Goal: Task Accomplishment & Management: Manage account settings

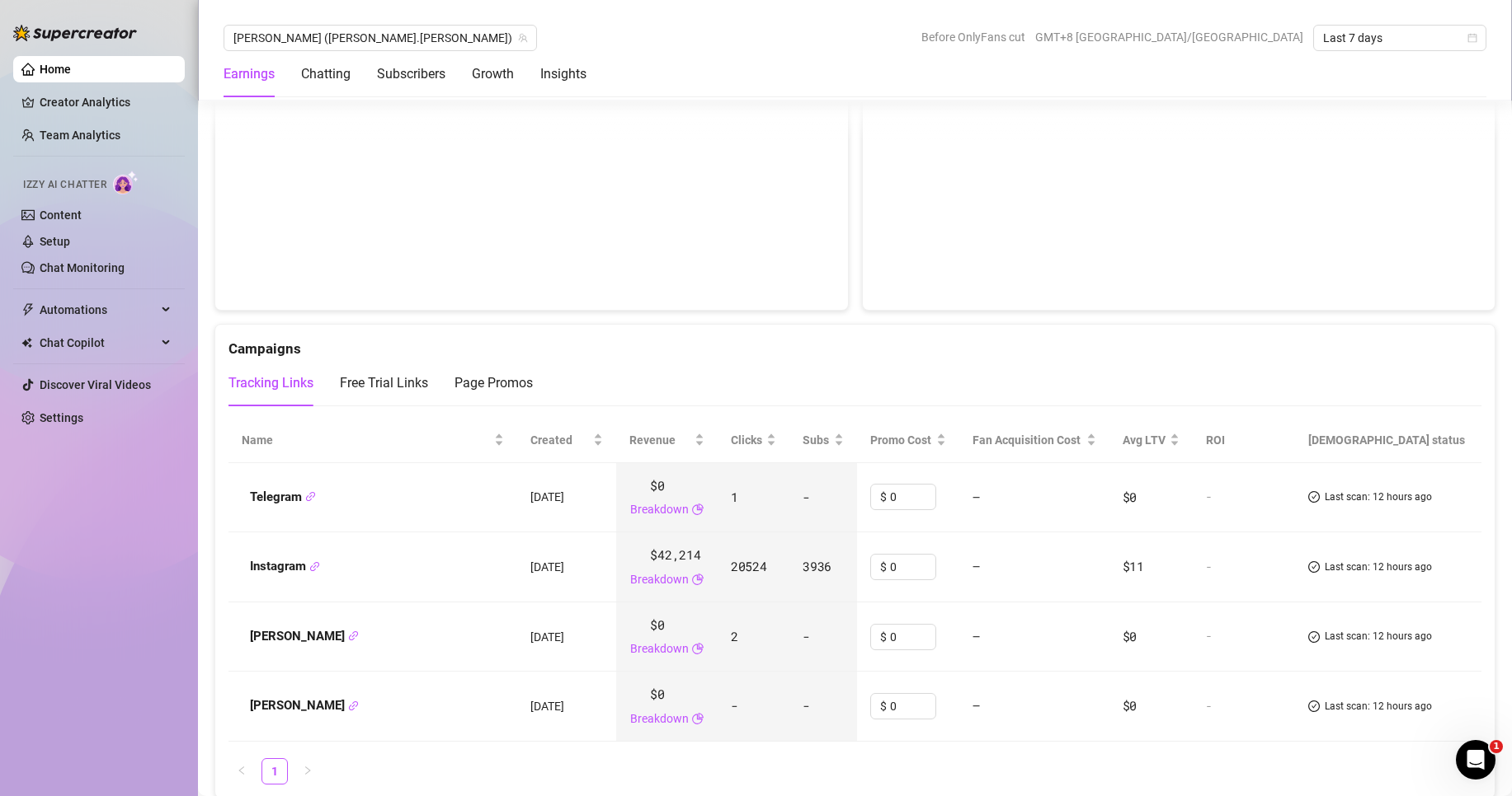
scroll to position [1813, 0]
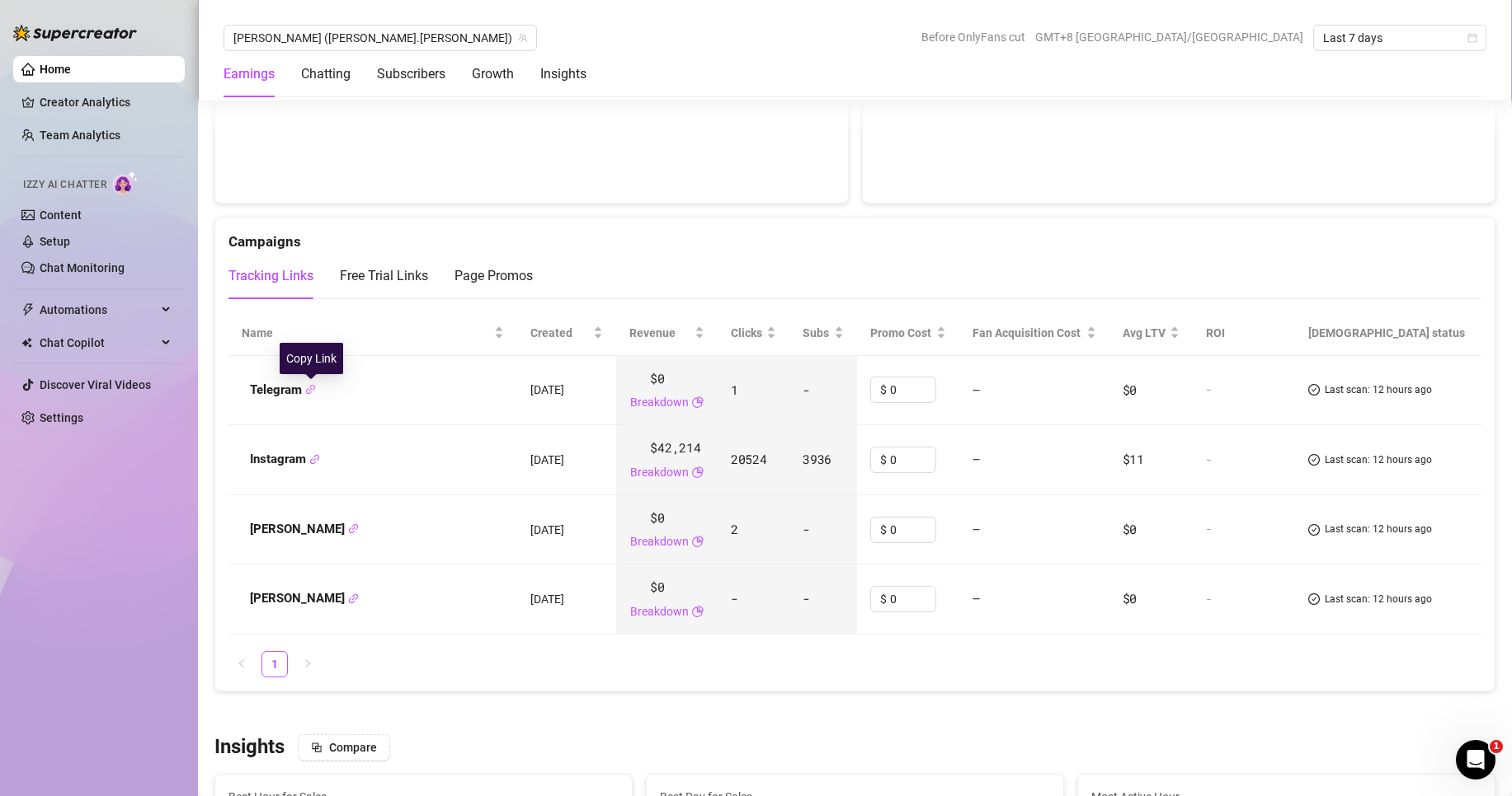
click at [311, 391] on icon "link" at bounding box center [310, 389] width 11 height 11
click at [391, 268] on div "Free Trial Links" at bounding box center [384, 276] width 88 height 20
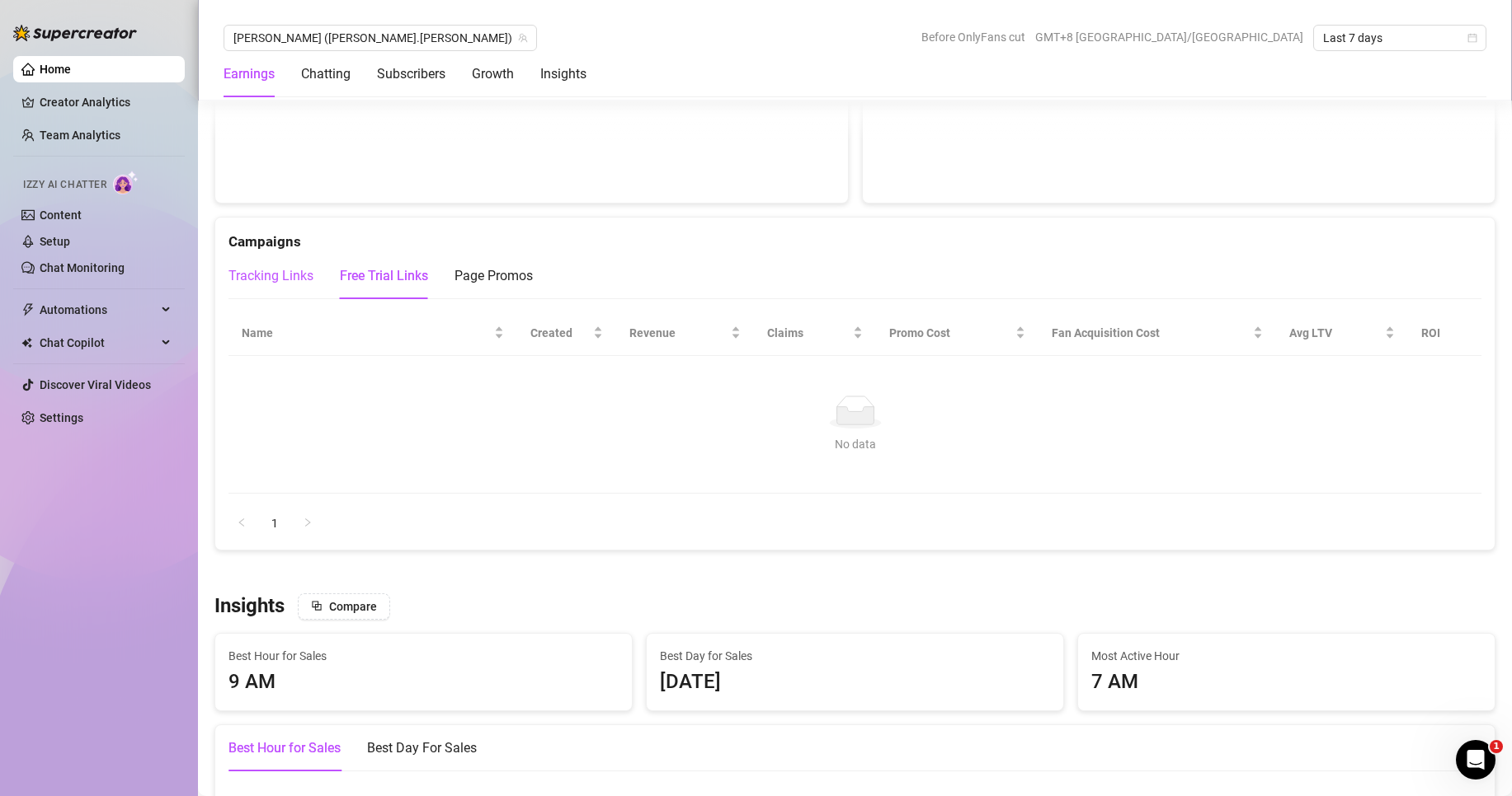
click at [279, 270] on div "Tracking Links" at bounding box center [270, 276] width 85 height 20
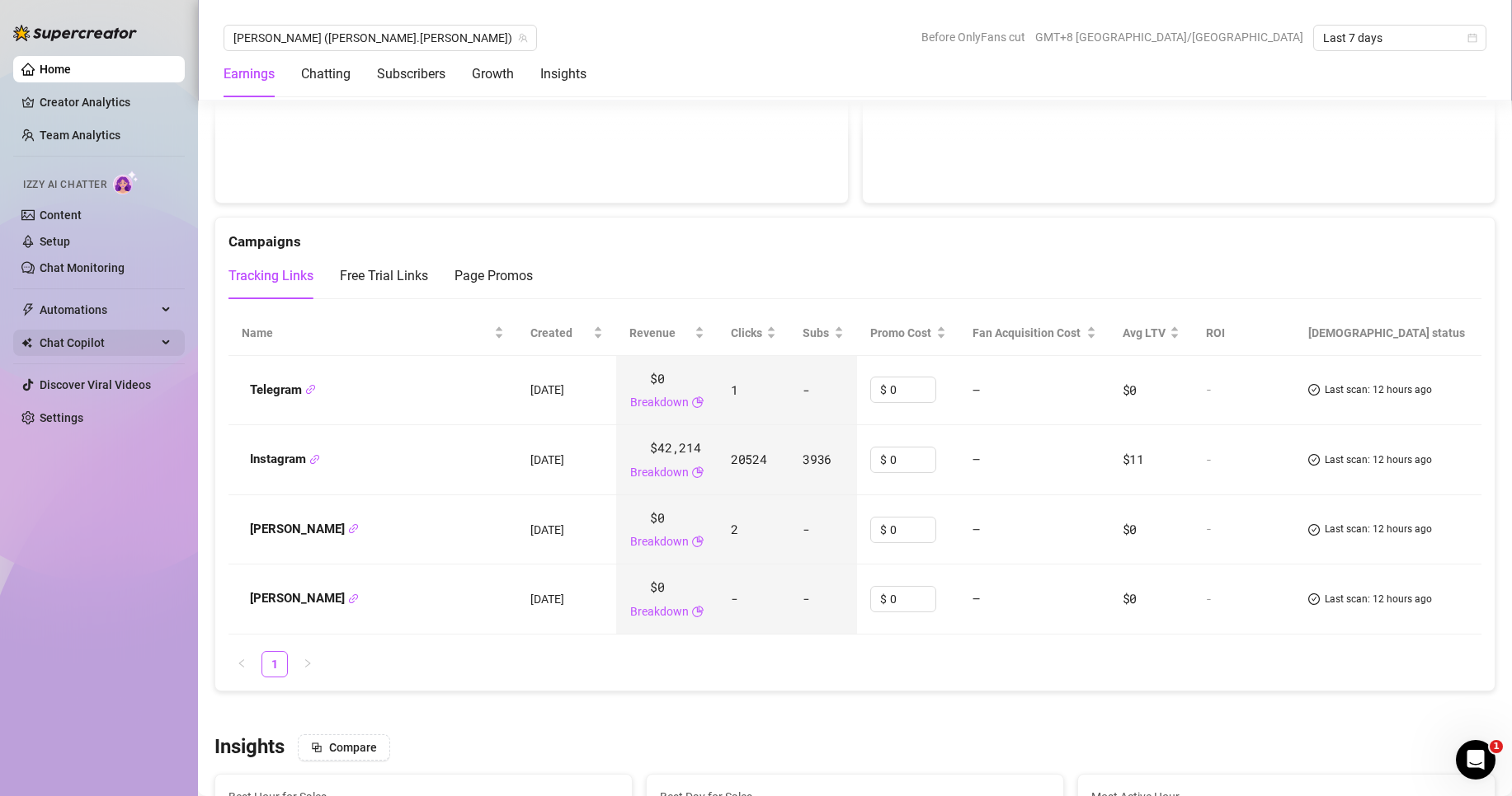
click at [161, 340] on div "Chat Copilot" at bounding box center [99, 343] width 172 height 26
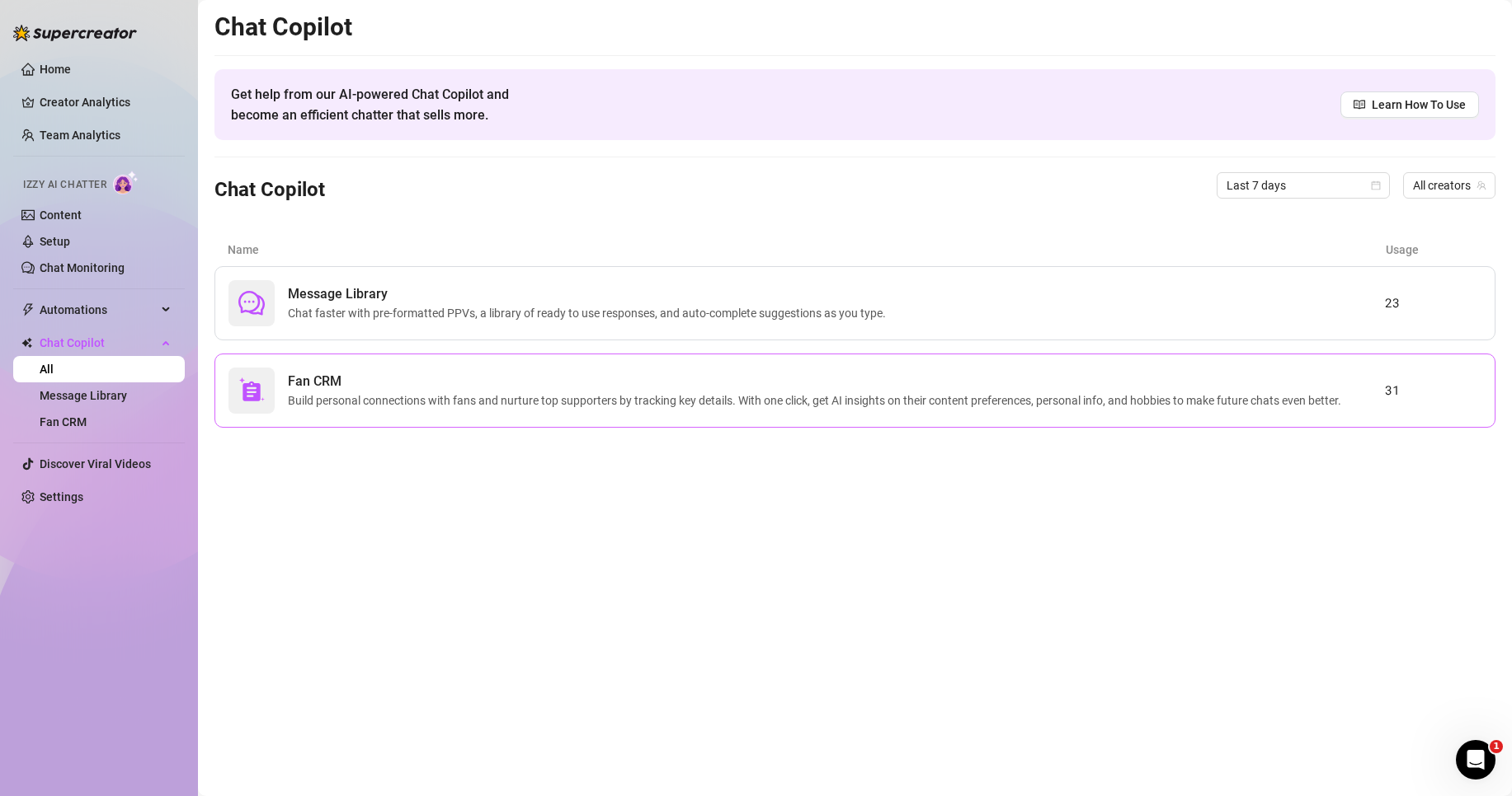
click at [460, 388] on span "Fan CRM" at bounding box center [817, 382] width 1060 height 20
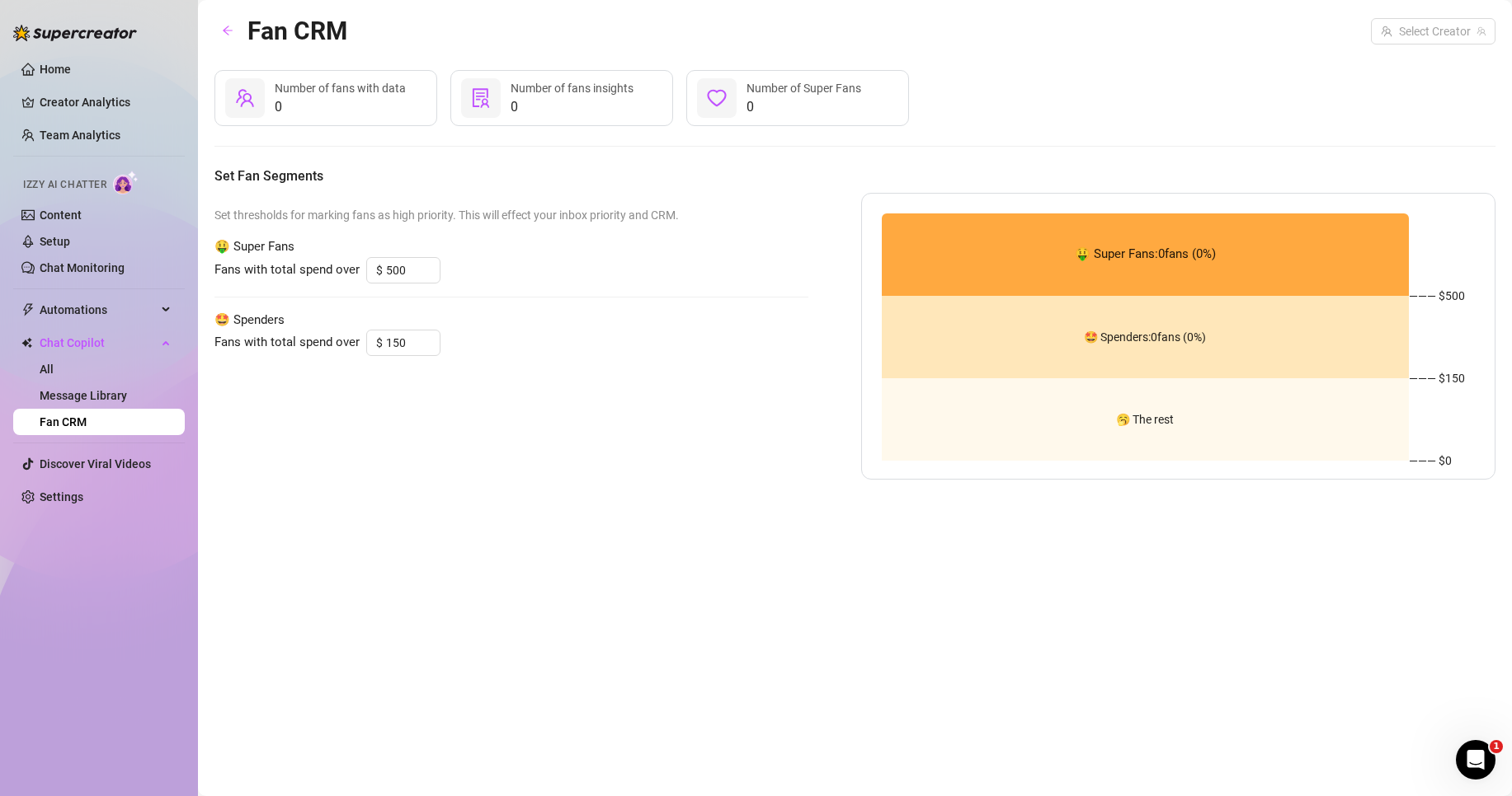
click at [961, 252] on div "🤑 Super Fans: 0 fans ( 0 %)" at bounding box center [1146, 254] width 528 height 83
click at [368, 102] on span "0" at bounding box center [339, 108] width 131 height 20
click at [597, 344] on div "Fans with total spend over $ 150" at bounding box center [511, 343] width 594 height 26
click at [572, 339] on div "Fans with total spend over $ 150" at bounding box center [511, 343] width 594 height 26
click at [231, 26] on icon "arrow-left" at bounding box center [228, 31] width 12 height 12
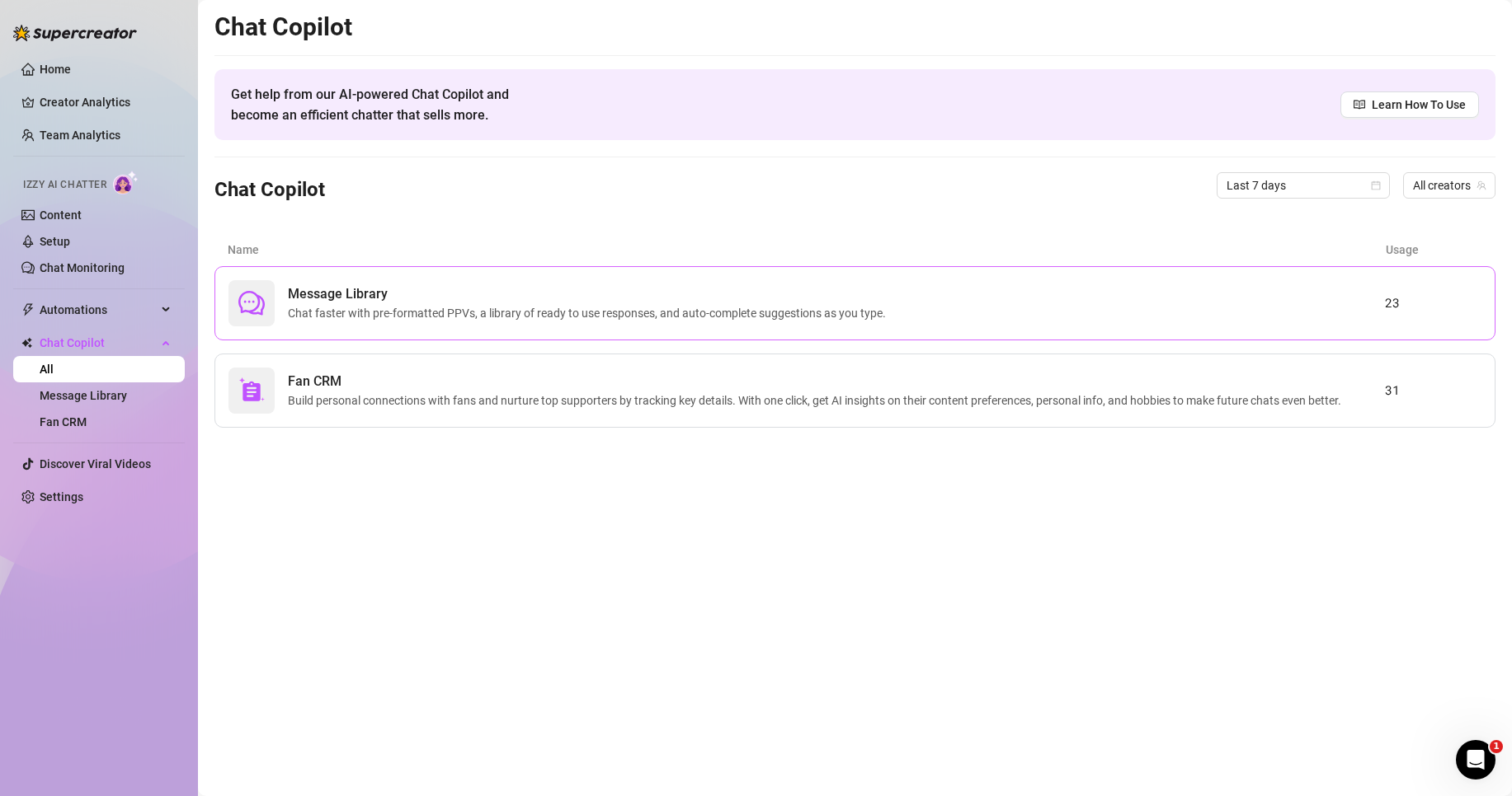
click at [437, 318] on span "Chat faster with pre-formatted PPVs, a library of ready to use responses, and a…" at bounding box center [590, 313] width 605 height 18
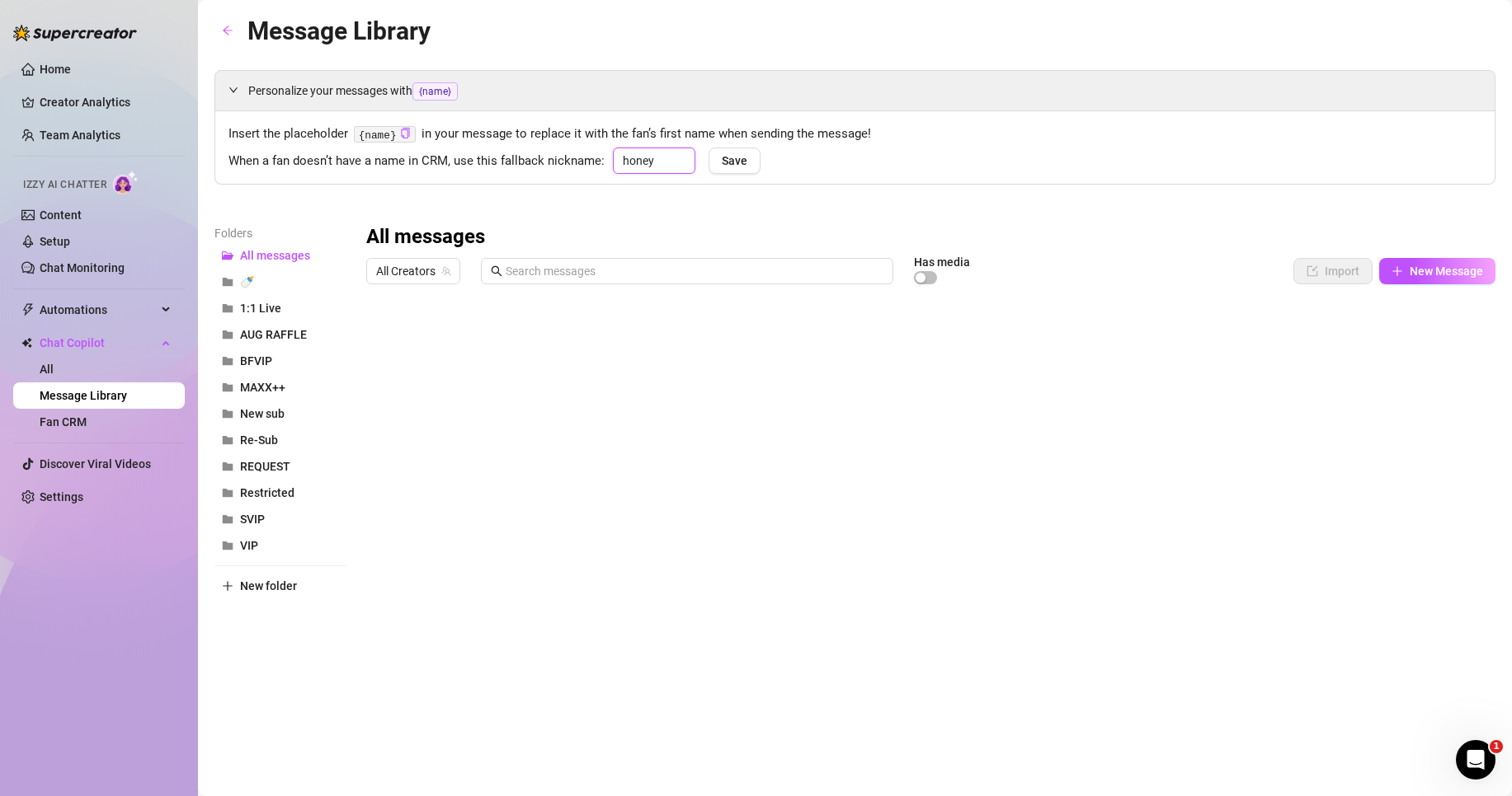
drag, startPoint x: 668, startPoint y: 158, endPoint x: 570, endPoint y: 145, distance: 98.9
click at [570, 145] on div "Insert the placeholder {name} in your message to replace it with the fan’s firs…" at bounding box center [854, 148] width 1253 height 46
type input "Honey"
click at [730, 166] on span "Save" at bounding box center [735, 161] width 26 height 13
click at [54, 363] on link "All" at bounding box center [47, 369] width 14 height 13
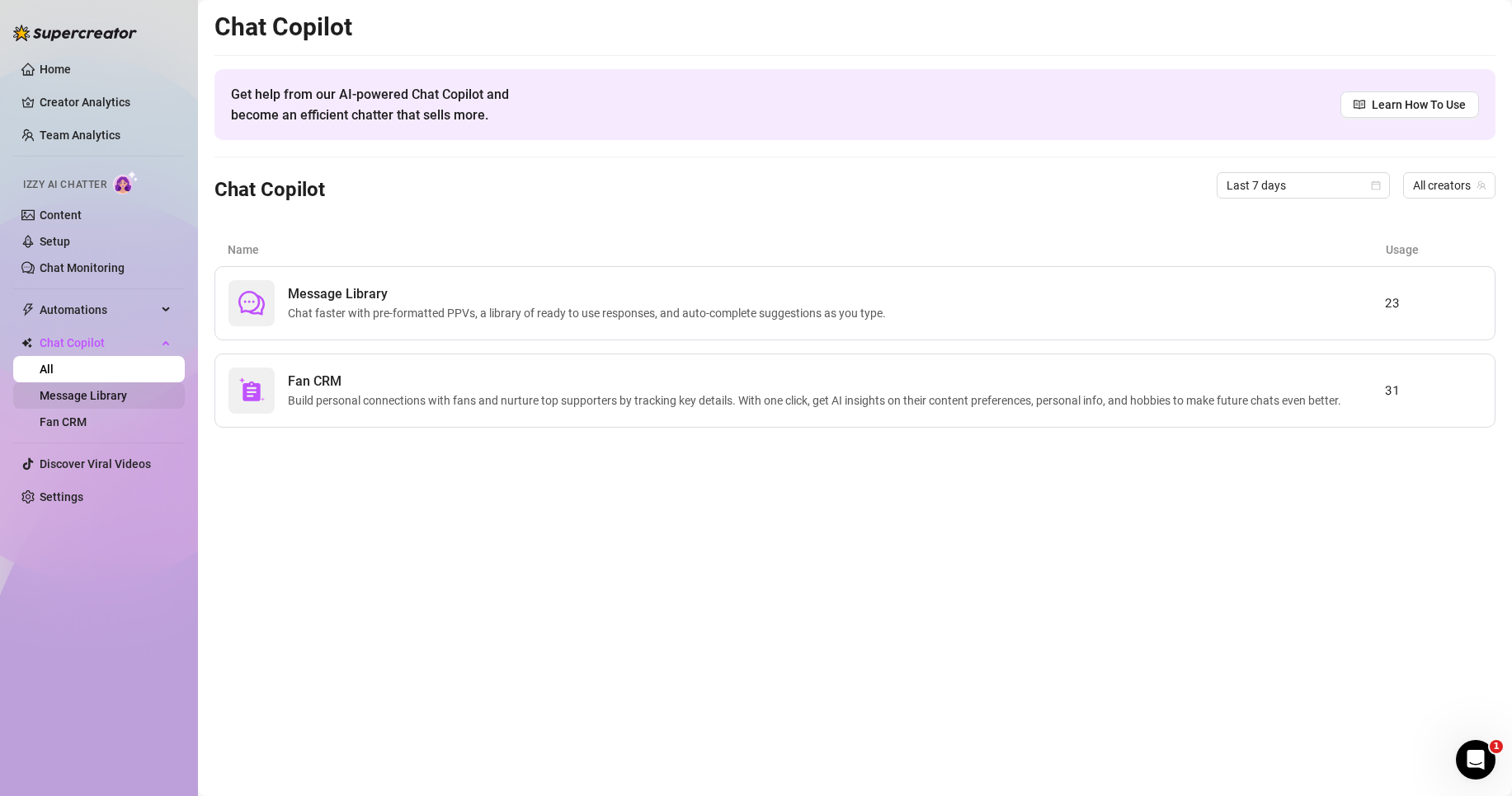
click at [98, 389] on link "Message Library" at bounding box center [84, 395] width 88 height 13
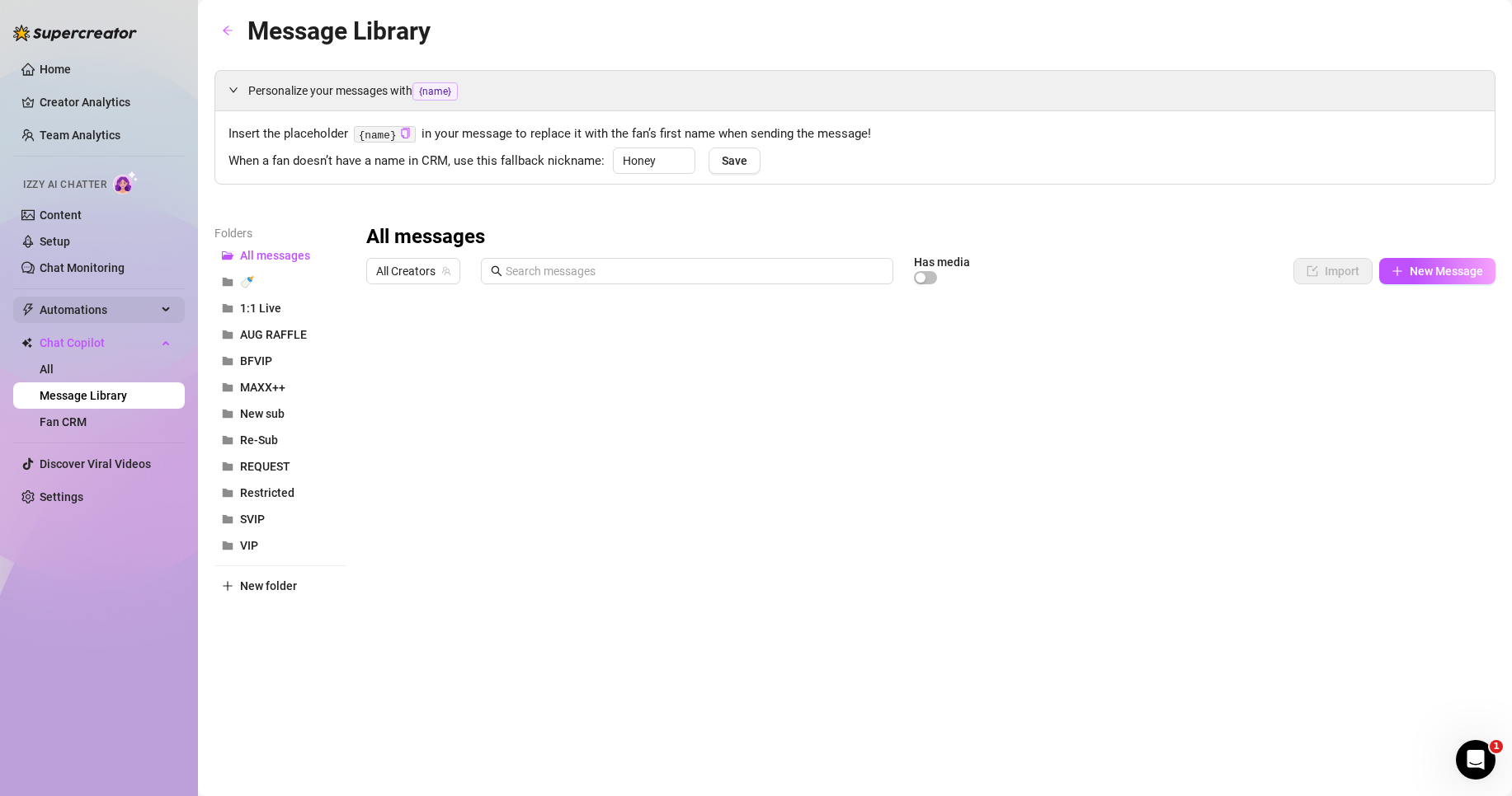
click at [91, 310] on span "Automations" at bounding box center [98, 310] width 117 height 26
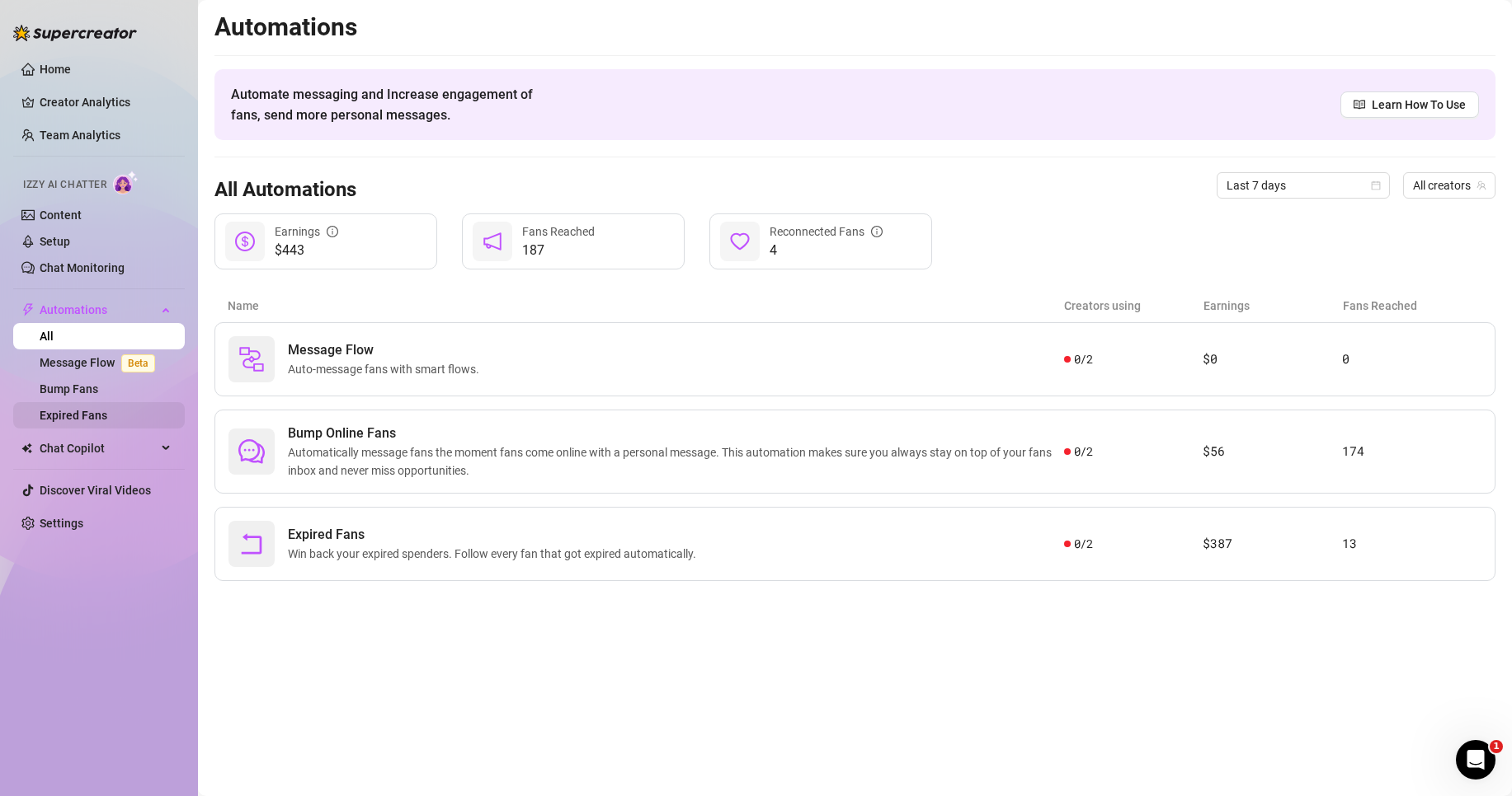
click at [96, 413] on link "Expired Fans" at bounding box center [74, 415] width 68 height 13
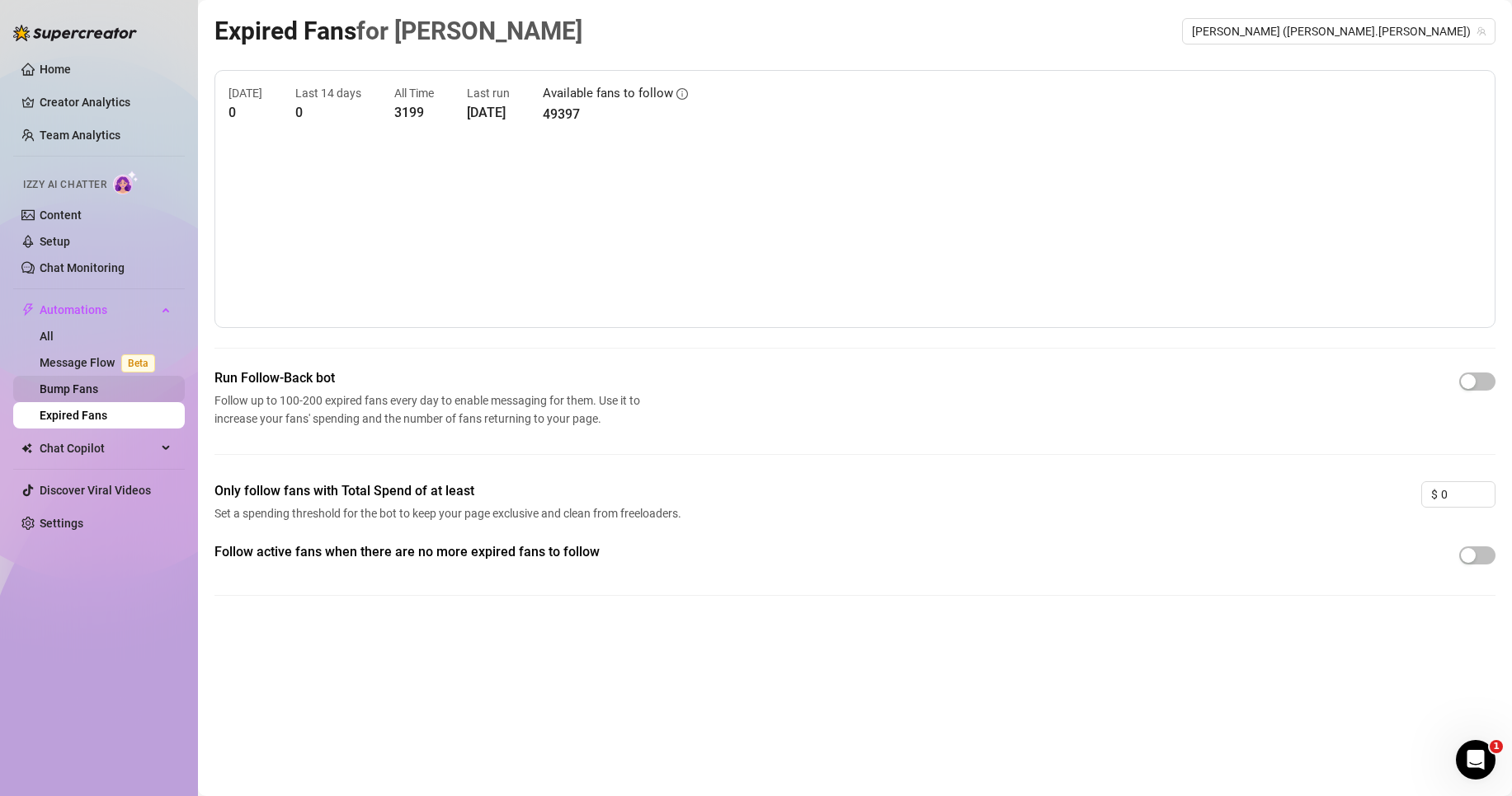
click at [98, 382] on link "Bump Fans" at bounding box center [69, 388] width 59 height 13
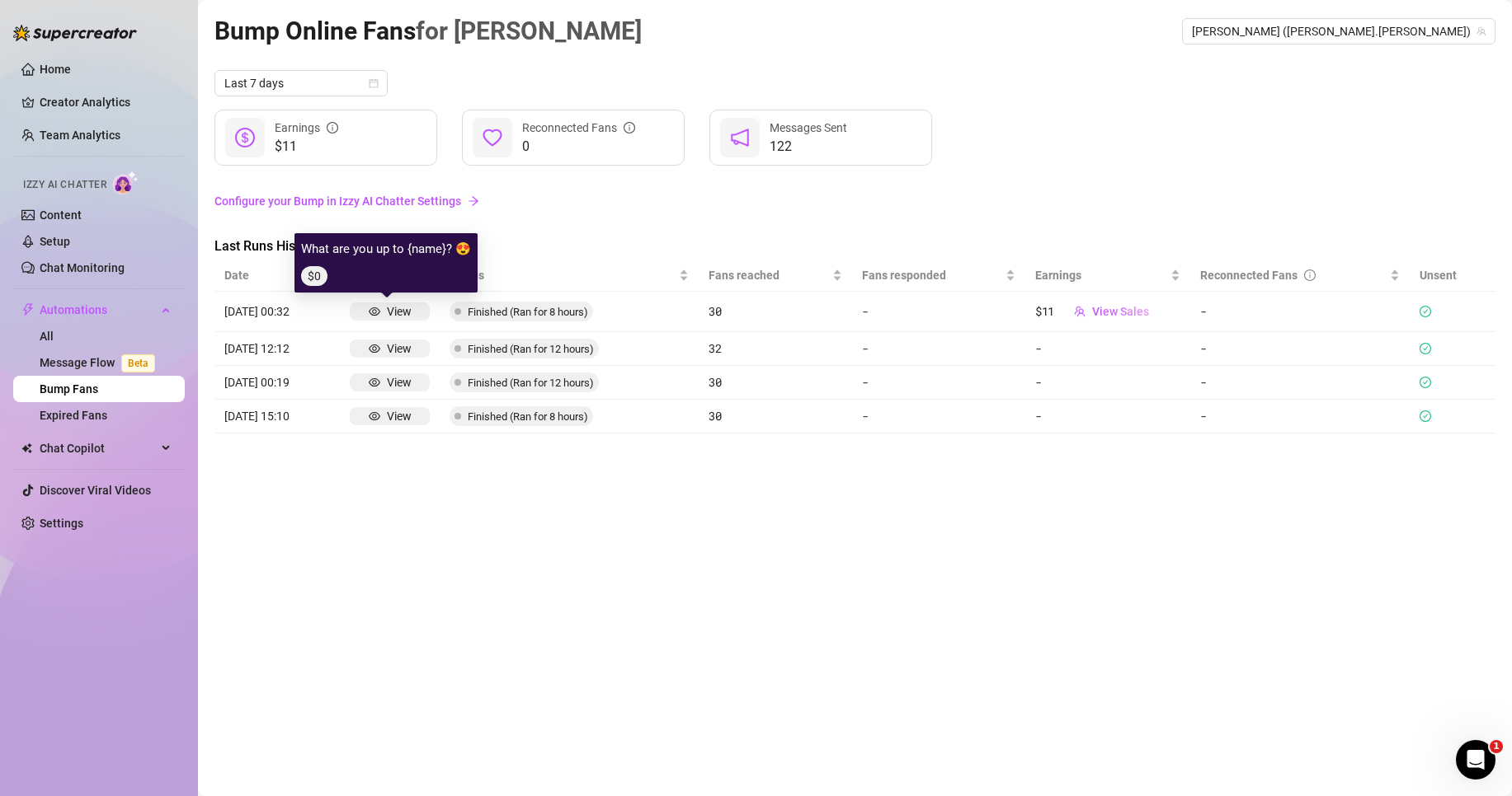
click at [368, 309] on icon "eye" at bounding box center [374, 312] width 12 height 12
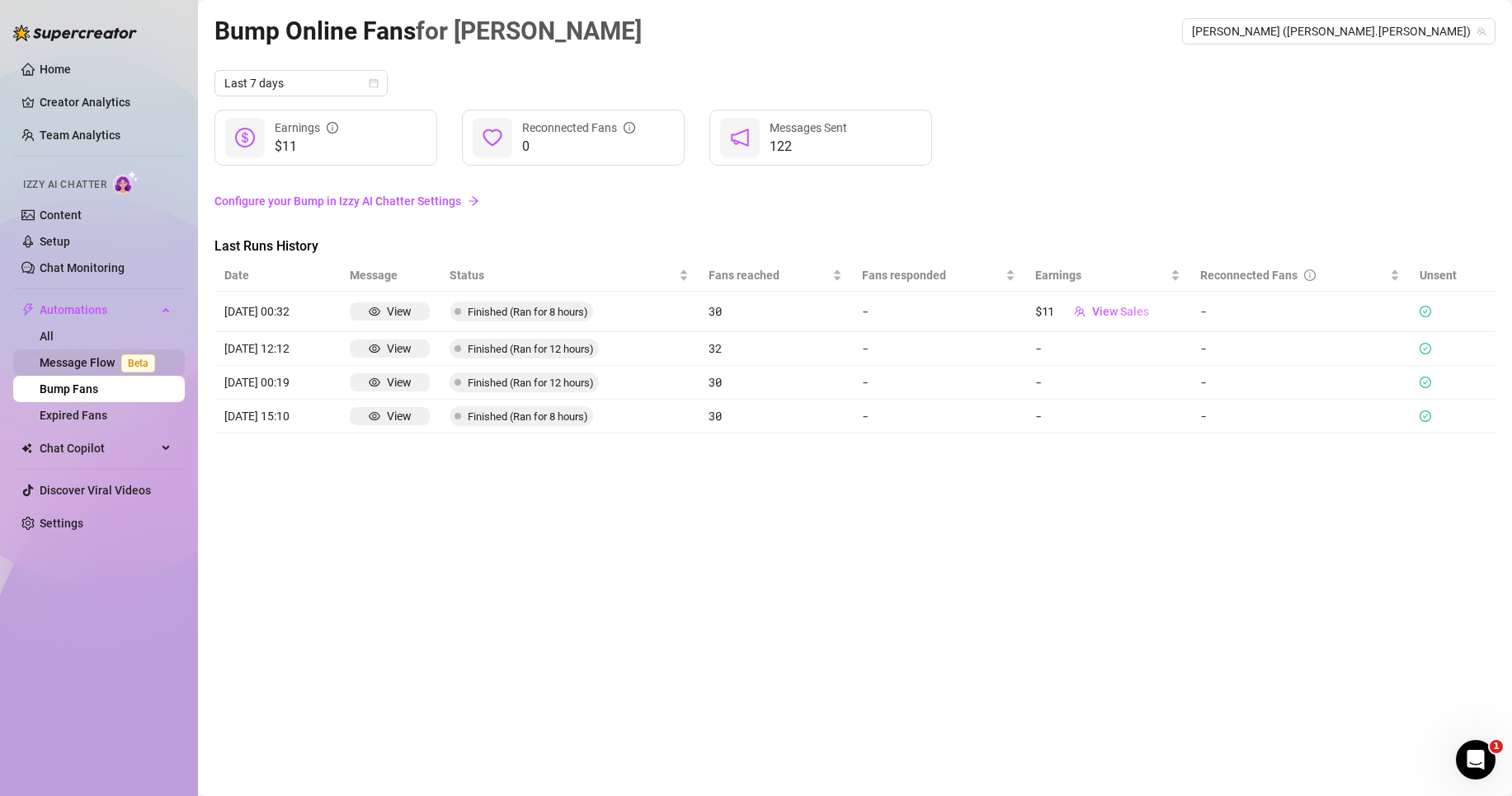
click at [75, 356] on link "Message Flow Beta" at bounding box center [101, 362] width 122 height 13
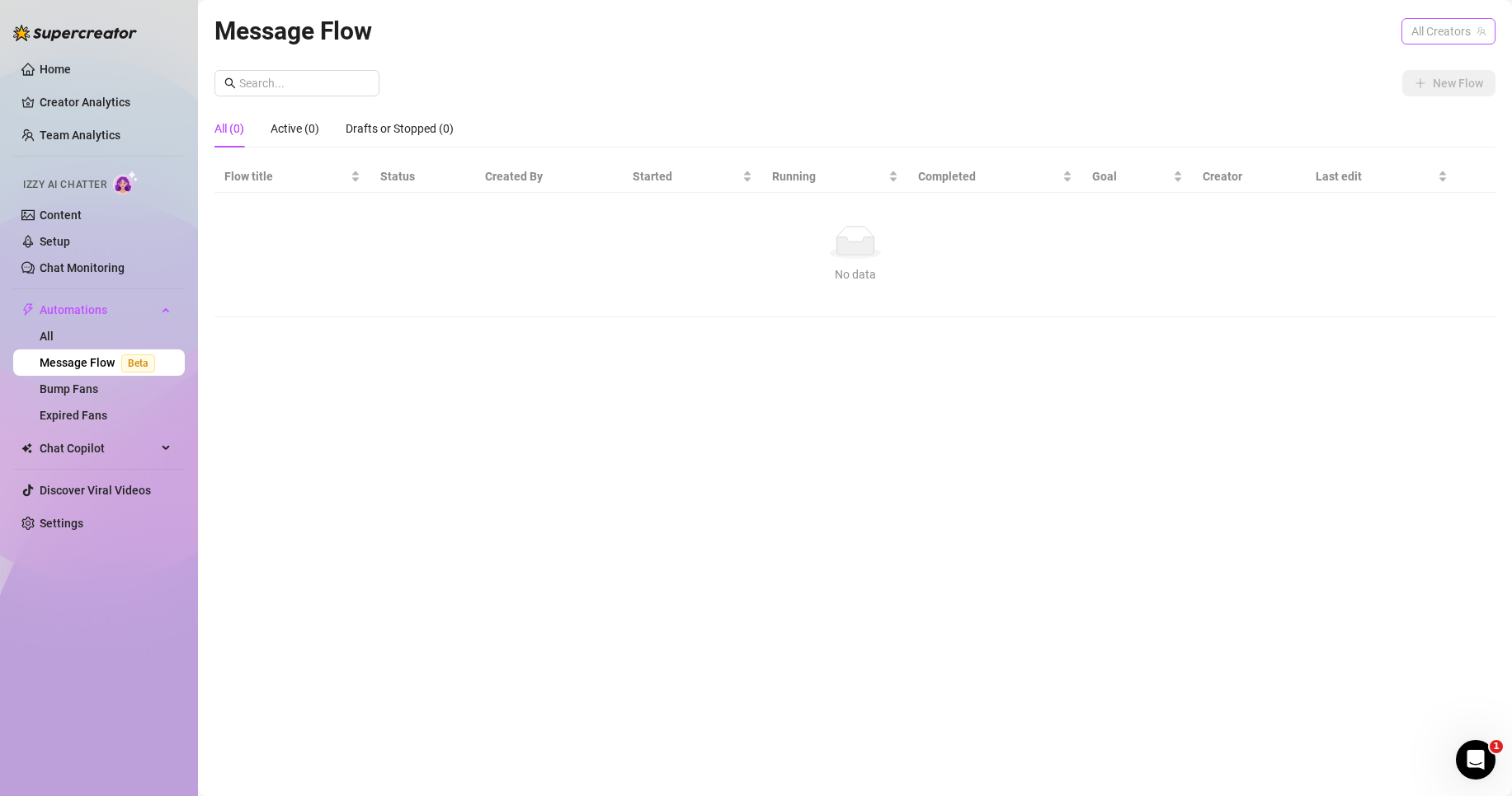
click at [1454, 37] on span "All Creators" at bounding box center [1448, 31] width 74 height 25
click at [1256, 84] on div "New Flow" at bounding box center [855, 83] width 1281 height 26
click at [1448, 33] on span "All Creators" at bounding box center [1448, 31] width 74 height 25
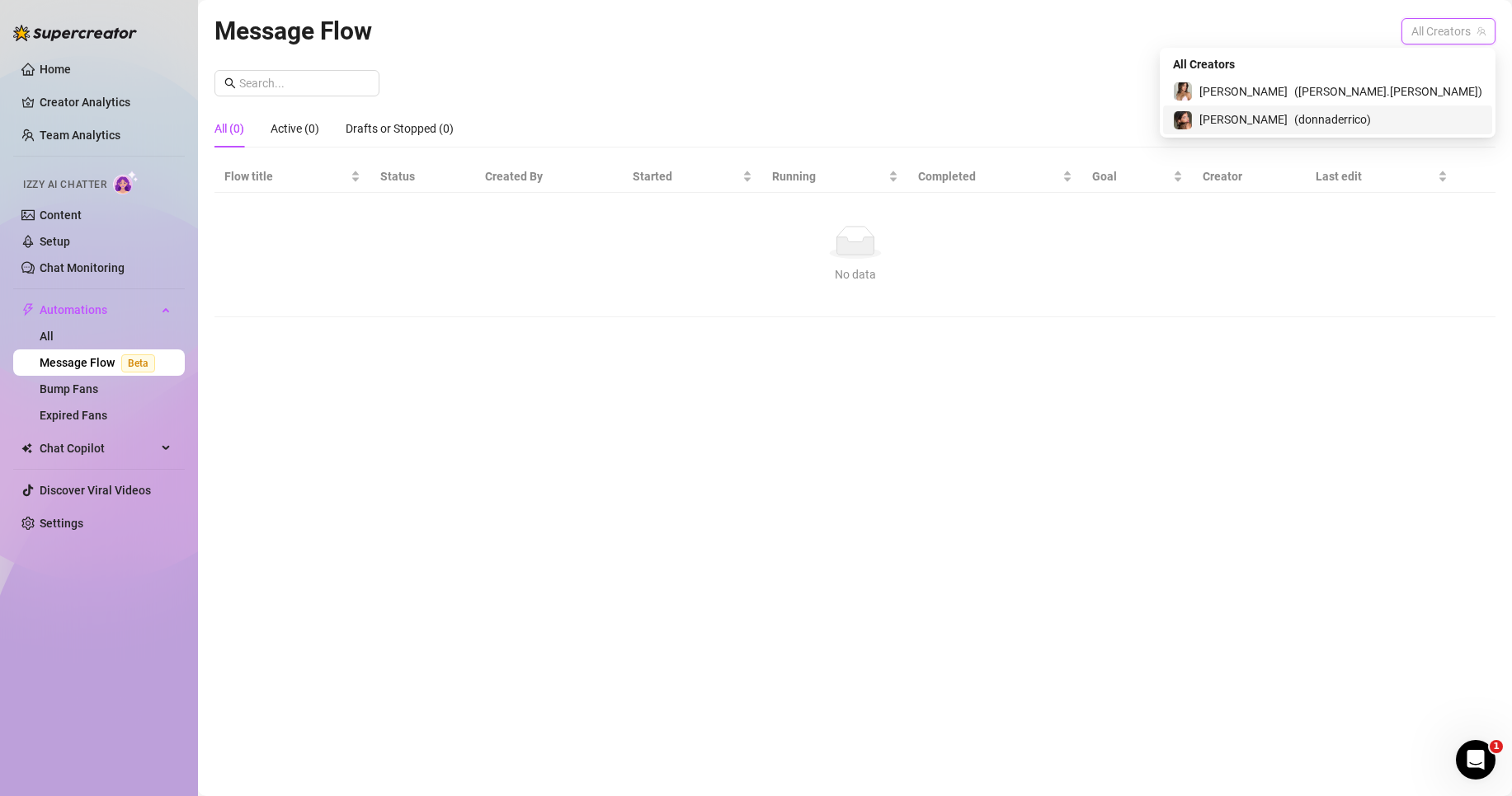
click at [1371, 119] on span "( donnaderrico )" at bounding box center [1332, 120] width 77 height 18
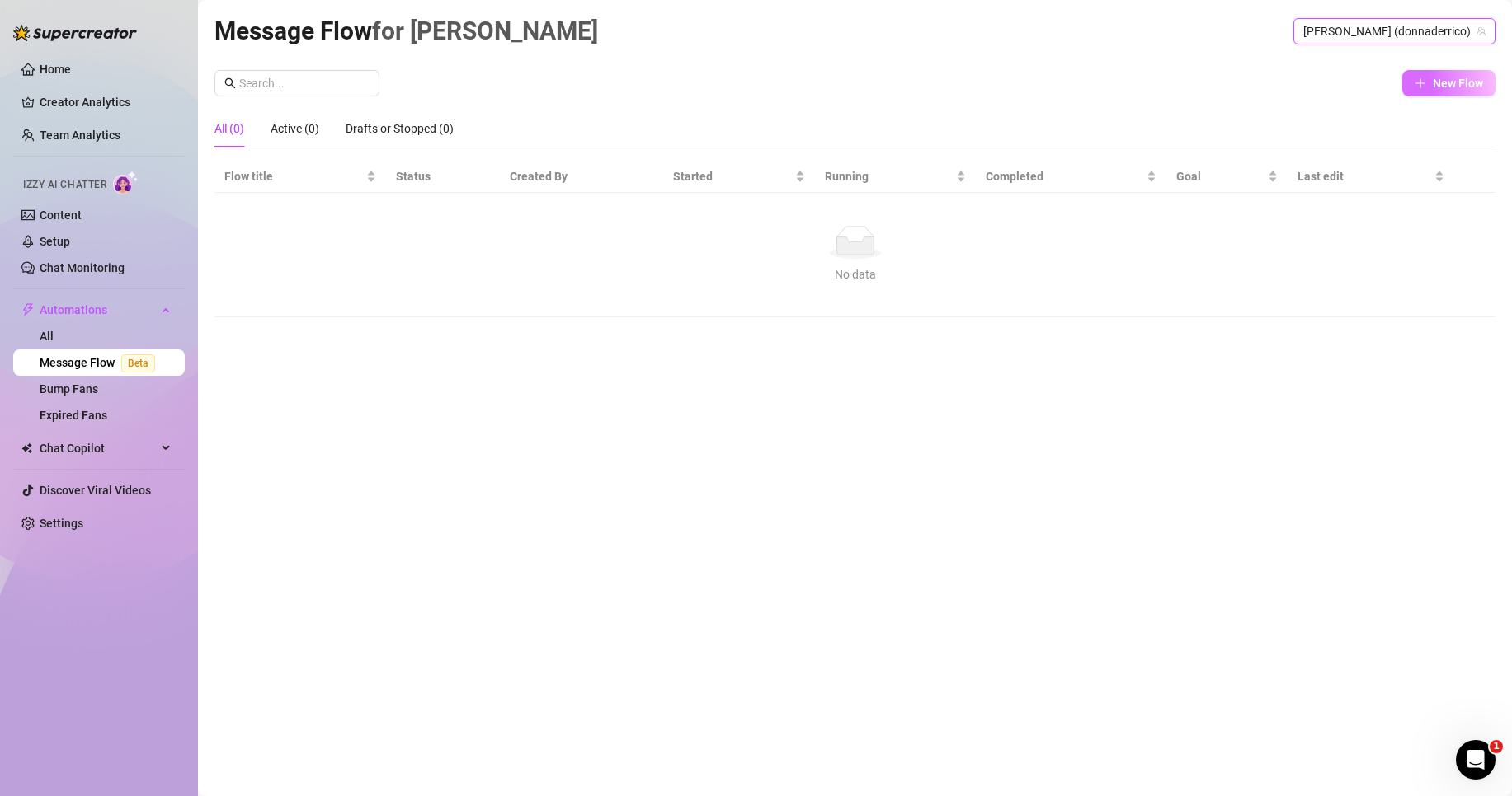
click at [1444, 93] on button "New Flow" at bounding box center [1448, 83] width 93 height 26
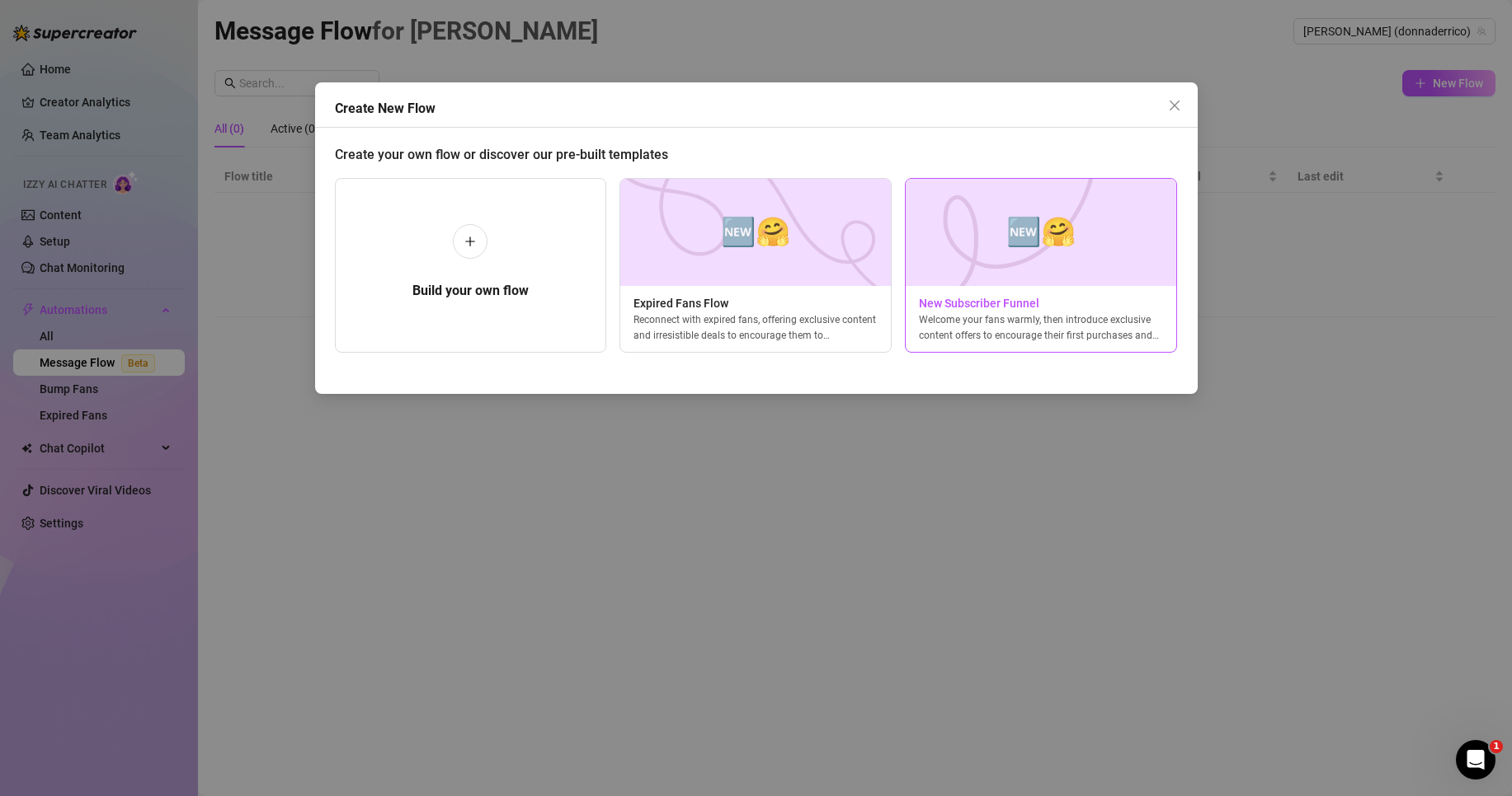
click at [1073, 217] on span "🆕🤗" at bounding box center [1040, 232] width 69 height 44
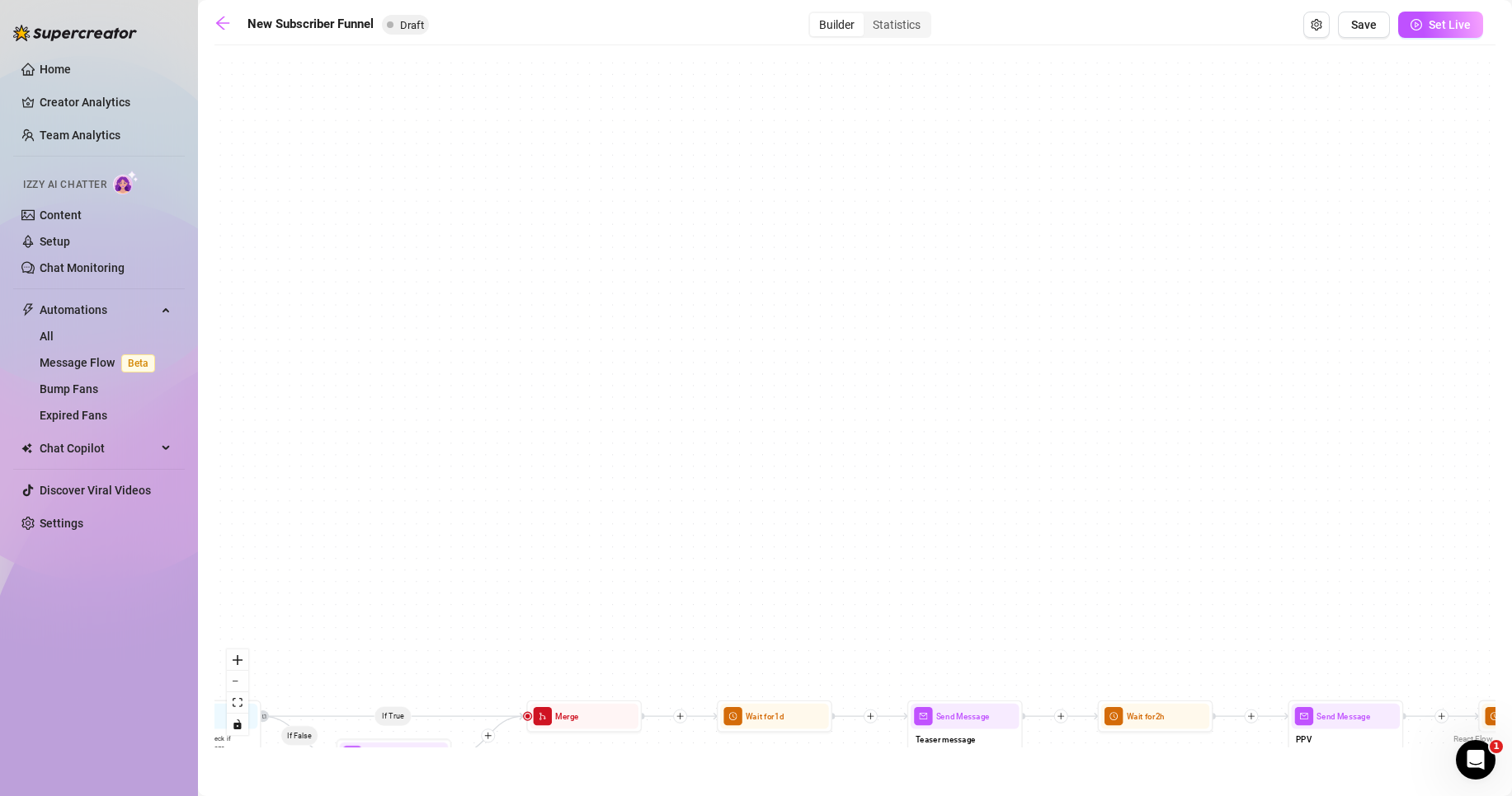
drag, startPoint x: 391, startPoint y: 505, endPoint x: 678, endPoint y: 399, distance: 305.9
drag, startPoint x: 678, startPoint y: 399, endPoint x: 532, endPoint y: 433, distance: 149.9
click at [532, 433] on div "If True If True If True If False If False If False If True If False Merge Merge…" at bounding box center [855, 401] width 1281 height 694
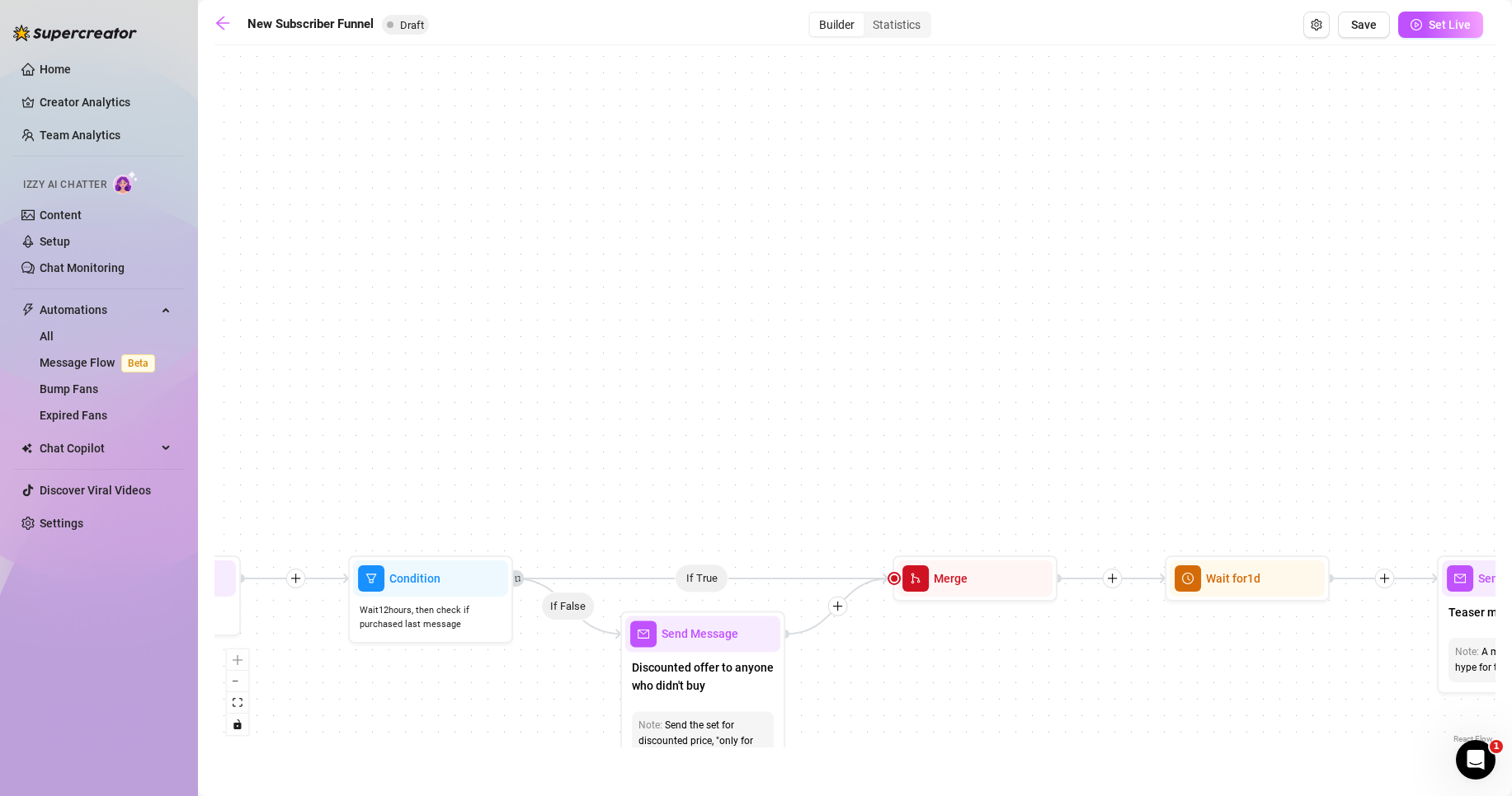
drag, startPoint x: 413, startPoint y: 555, endPoint x: 692, endPoint y: 356, distance: 342.7
click at [692, 358] on div "If True If True If True If False If False If False If True If False Merge Merge…" at bounding box center [855, 401] width 1281 height 694
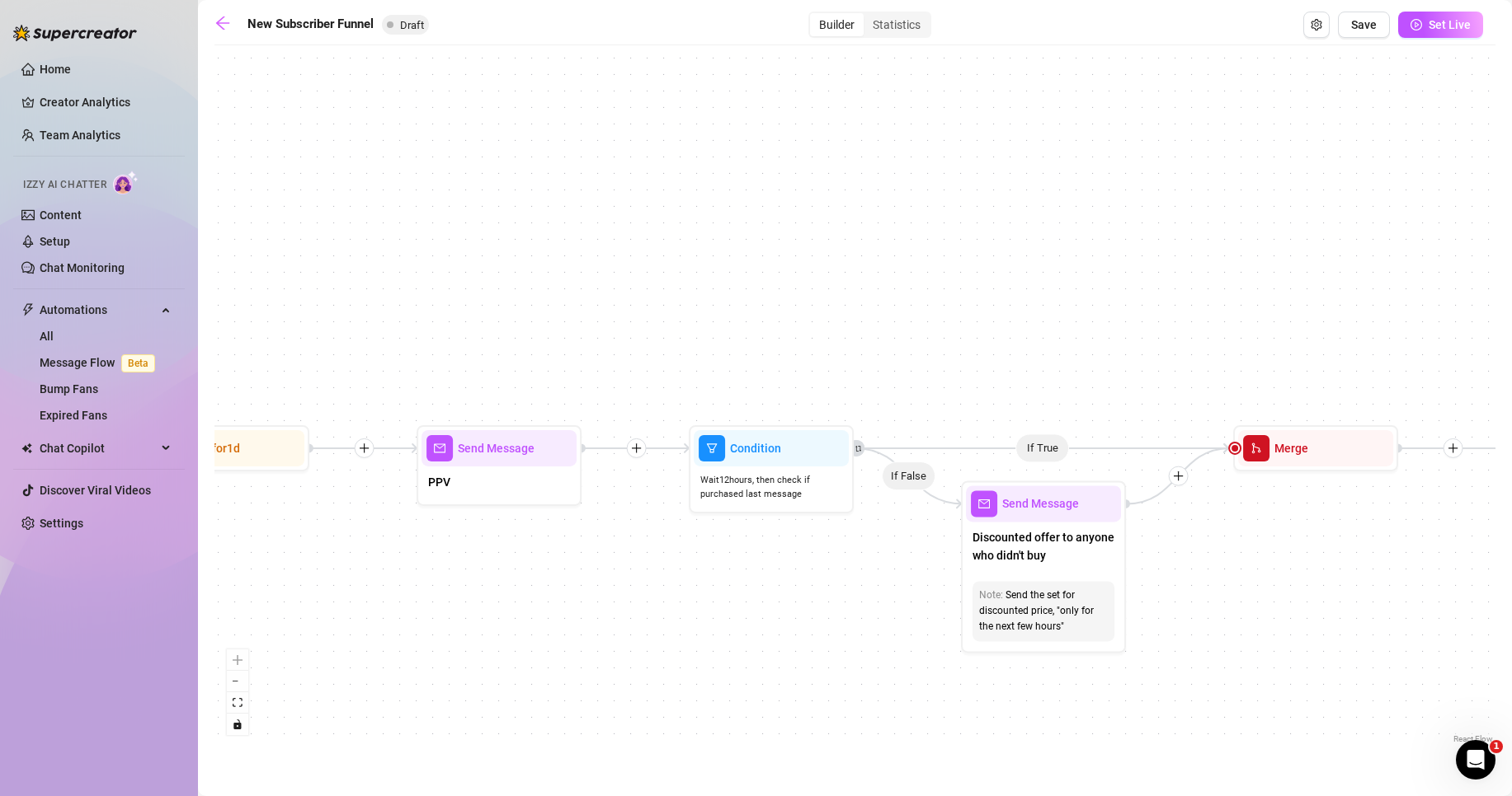
drag, startPoint x: 320, startPoint y: 444, endPoint x: 771, endPoint y: 305, distance: 471.9
click at [769, 305] on div "If True If True If True If False If False If False If True If False Merge Merge…" at bounding box center [855, 401] width 1281 height 694
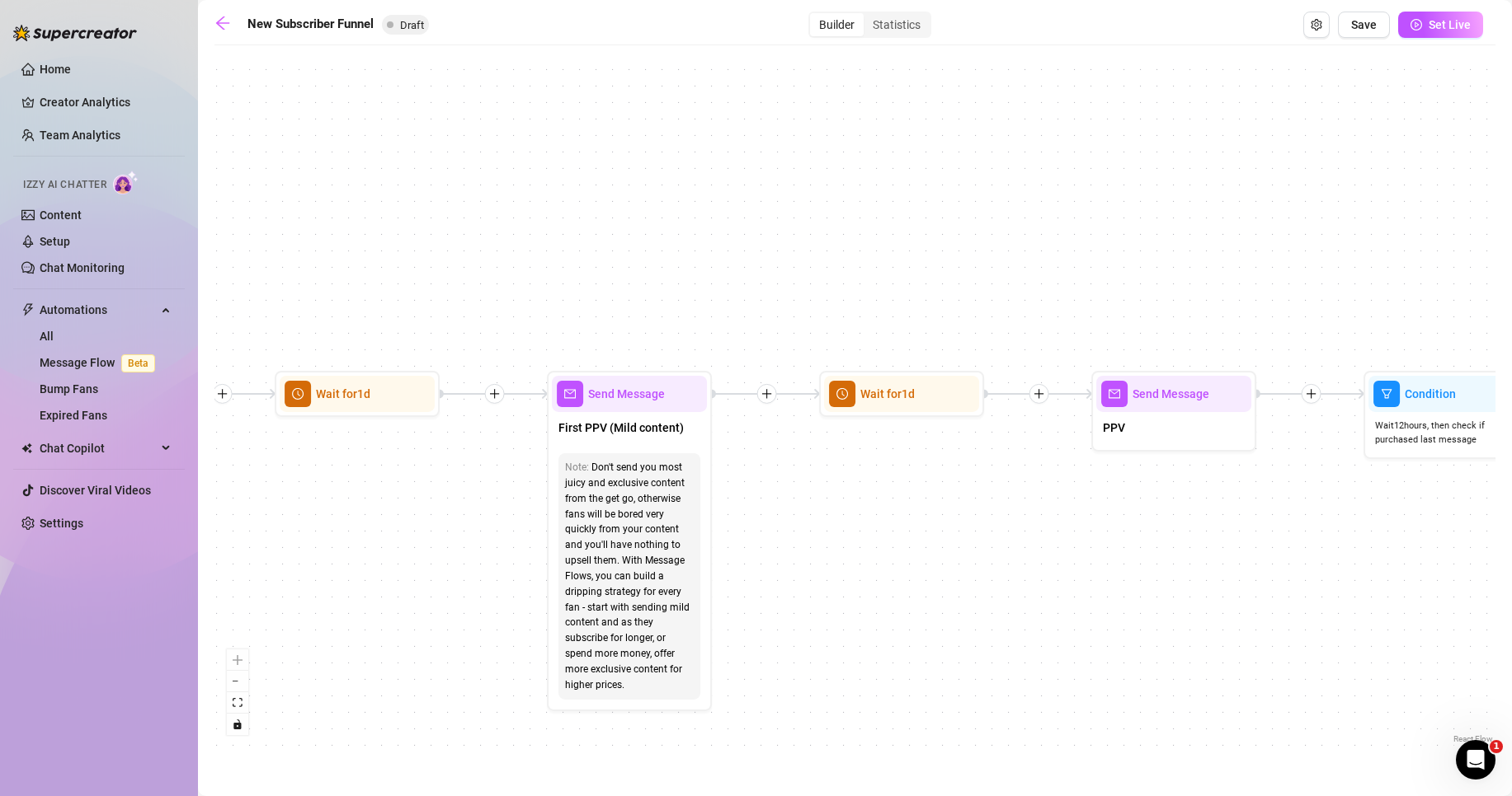
drag, startPoint x: 306, startPoint y: 293, endPoint x: 840, endPoint y: 276, distance: 534.3
click at [840, 276] on div "If True If True If True If False If False If False If True If False Merge Merge…" at bounding box center [855, 401] width 1281 height 694
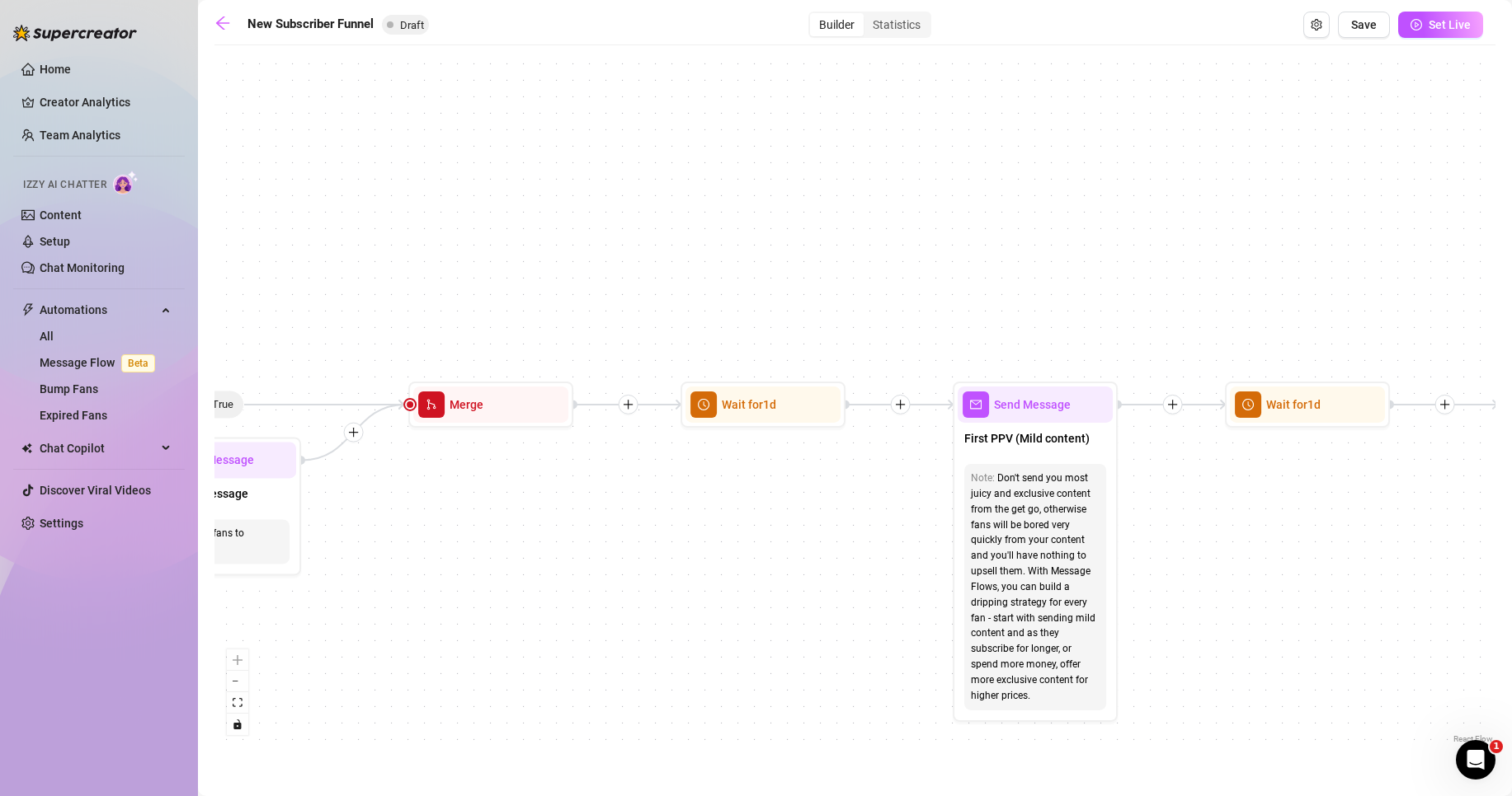
drag, startPoint x: 376, startPoint y: 253, endPoint x: 851, endPoint y: 281, distance: 475.8
click at [851, 281] on div "If True If True If True If False If False If False If True If False Merge Merge…" at bounding box center [855, 401] width 1281 height 694
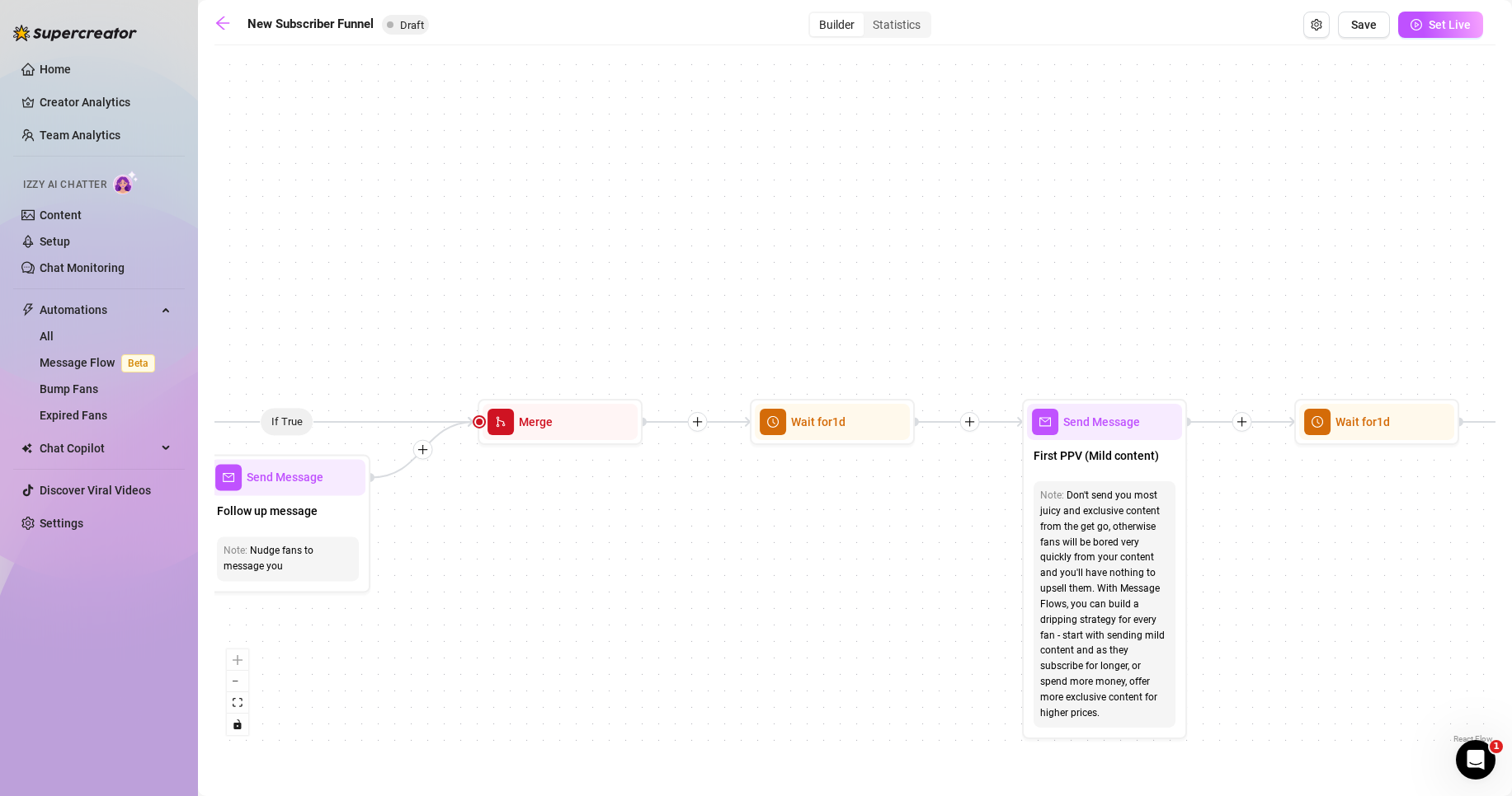
drag, startPoint x: 554, startPoint y: 268, endPoint x: 1014, endPoint y: 209, distance: 463.8
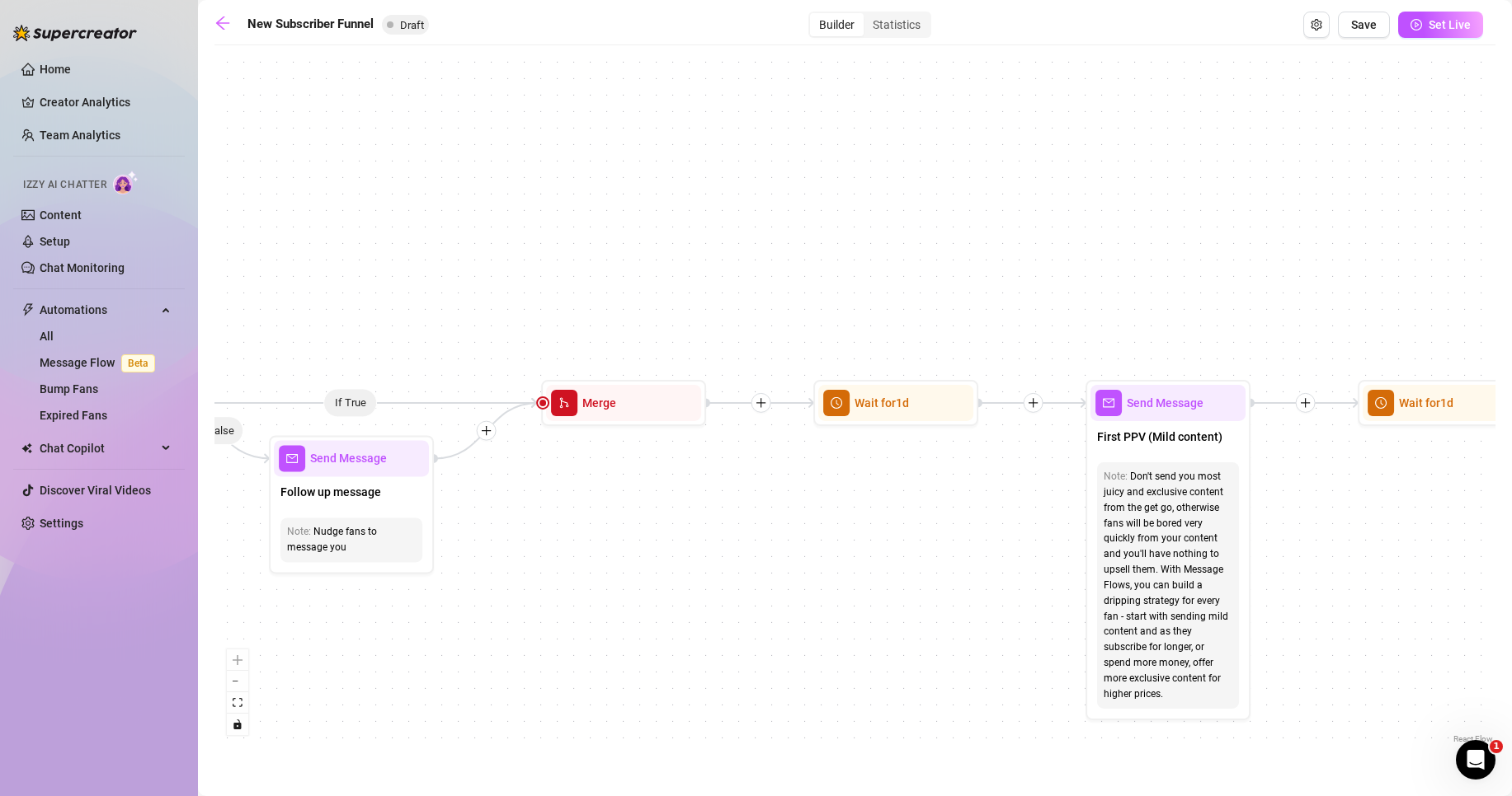
drag, startPoint x: 1014, startPoint y: 209, endPoint x: 421, endPoint y: 322, distance: 603.7
click at [423, 323] on div "If True If True If True If False If False If False If True If False Merge Merge…" at bounding box center [855, 401] width 1281 height 694
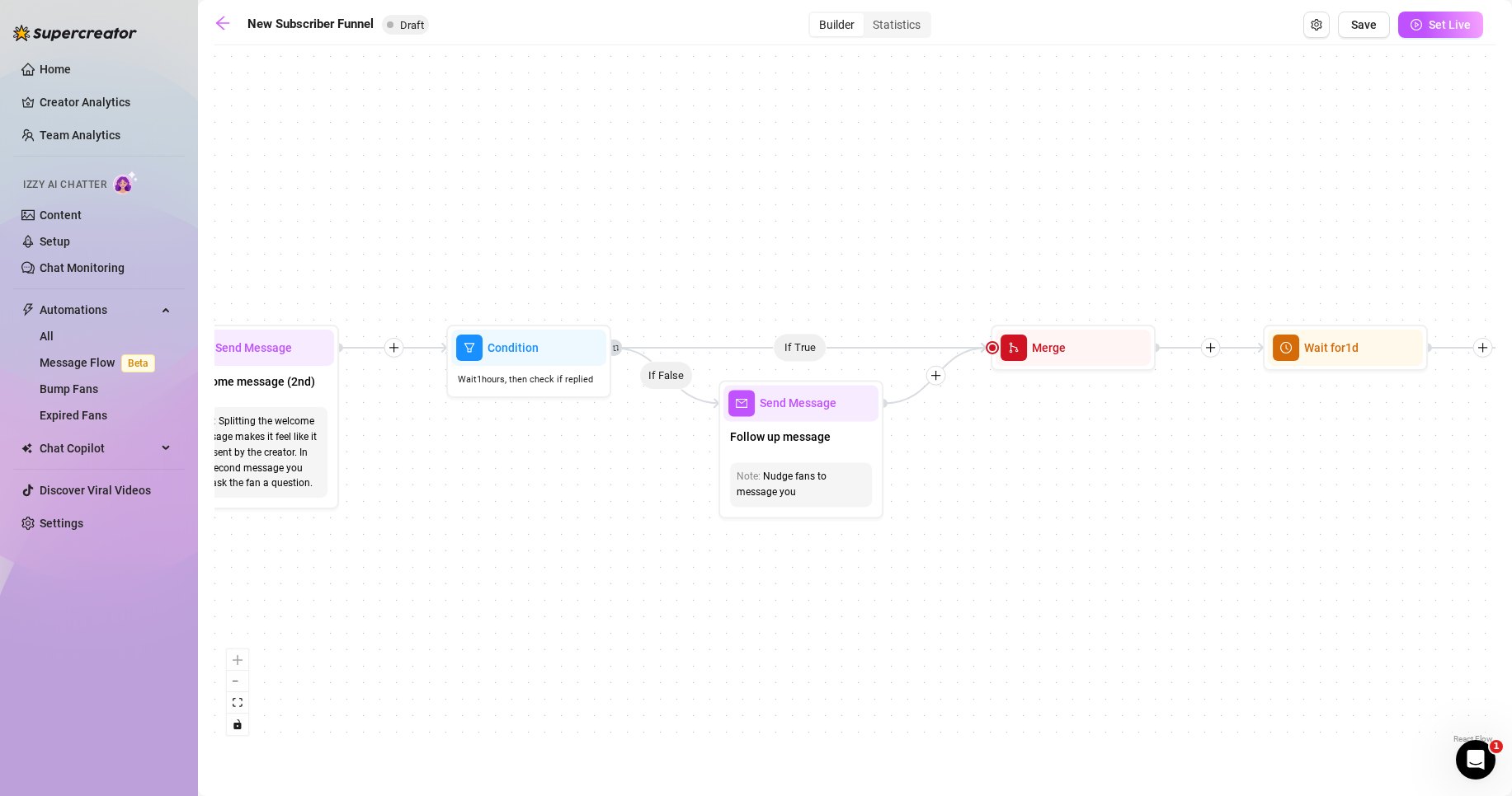
drag, startPoint x: 585, startPoint y: 287, endPoint x: 897, endPoint y: 257, distance: 313.4
click at [897, 257] on div "If True If True If True If False If False If False If True If False Merge Merge…" at bounding box center [855, 401] width 1281 height 694
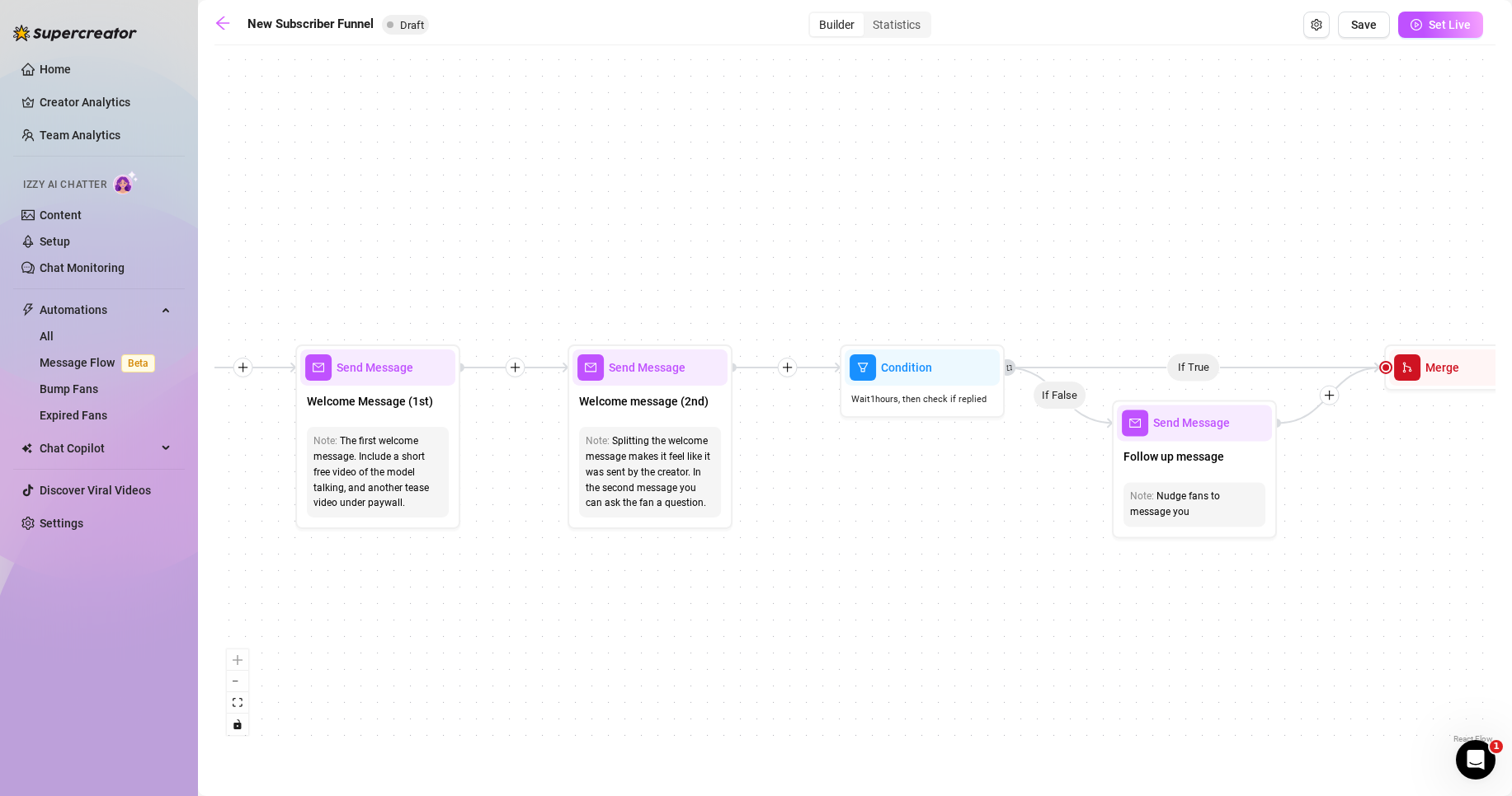
drag, startPoint x: 567, startPoint y: 249, endPoint x: 854, endPoint y: 257, distance: 287.1
click at [859, 257] on div "If True If True If True If False If False If False If True If False Merge Merge…" at bounding box center [855, 401] width 1281 height 694
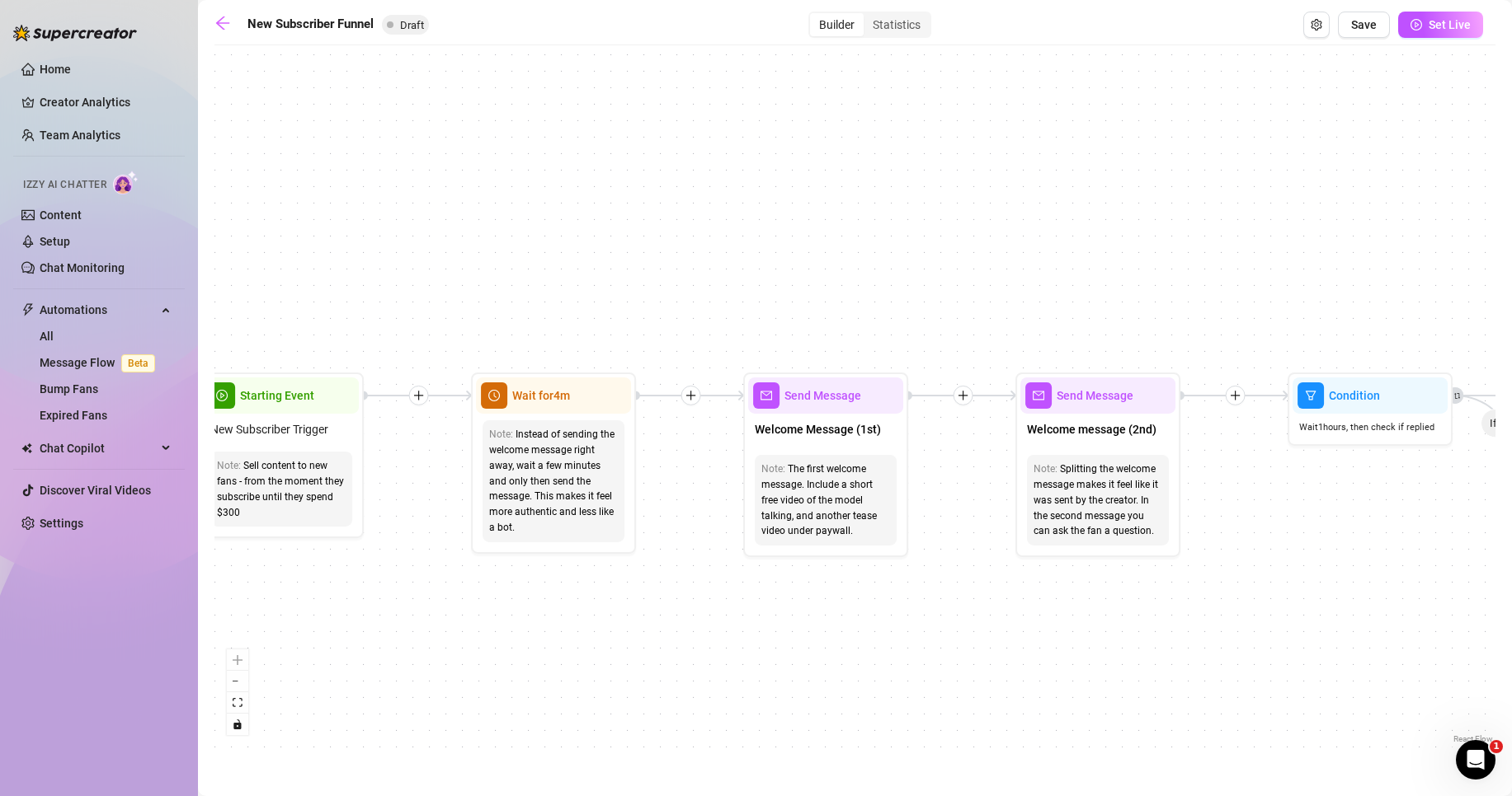
drag, startPoint x: 387, startPoint y: 230, endPoint x: 933, endPoint y: 248, distance: 546.3
click at [934, 248] on div "If True If True If True If False If False If False If True If False Merge Merge…" at bounding box center [855, 401] width 1281 height 694
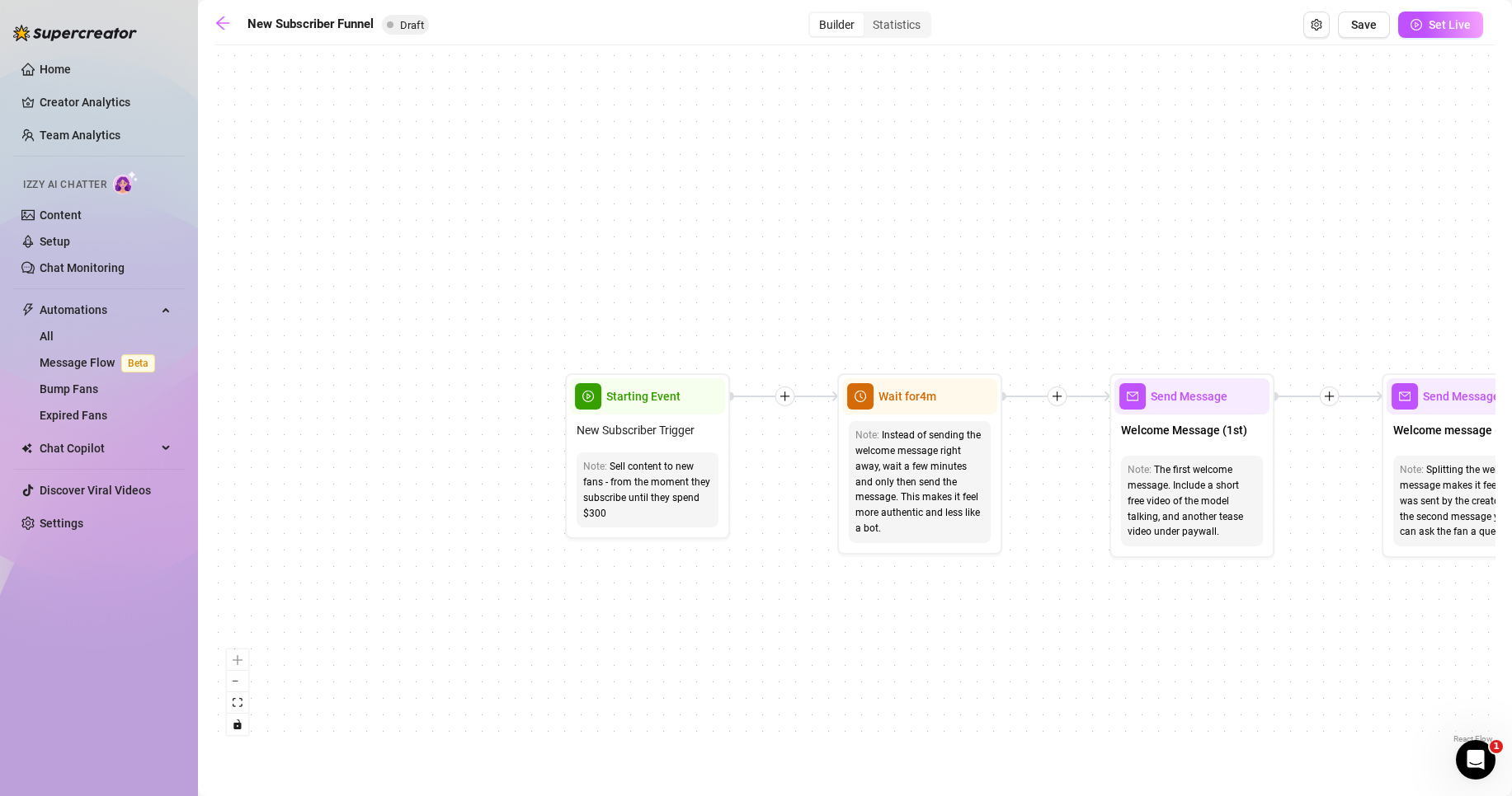
drag, startPoint x: 1034, startPoint y: 211, endPoint x: 823, endPoint y: 217, distance: 211.1
drag, startPoint x: 823, startPoint y: 217, endPoint x: 1139, endPoint y: 211, distance: 316.1
click at [1139, 211] on div "If True If True If True If False If False If False If True If False Merge Merge…" at bounding box center [855, 401] width 1281 height 694
click at [921, 32] on div "Statistics" at bounding box center [896, 24] width 66 height 23
click at [867, 16] on input "Statistics" at bounding box center [867, 16] width 0 height 0
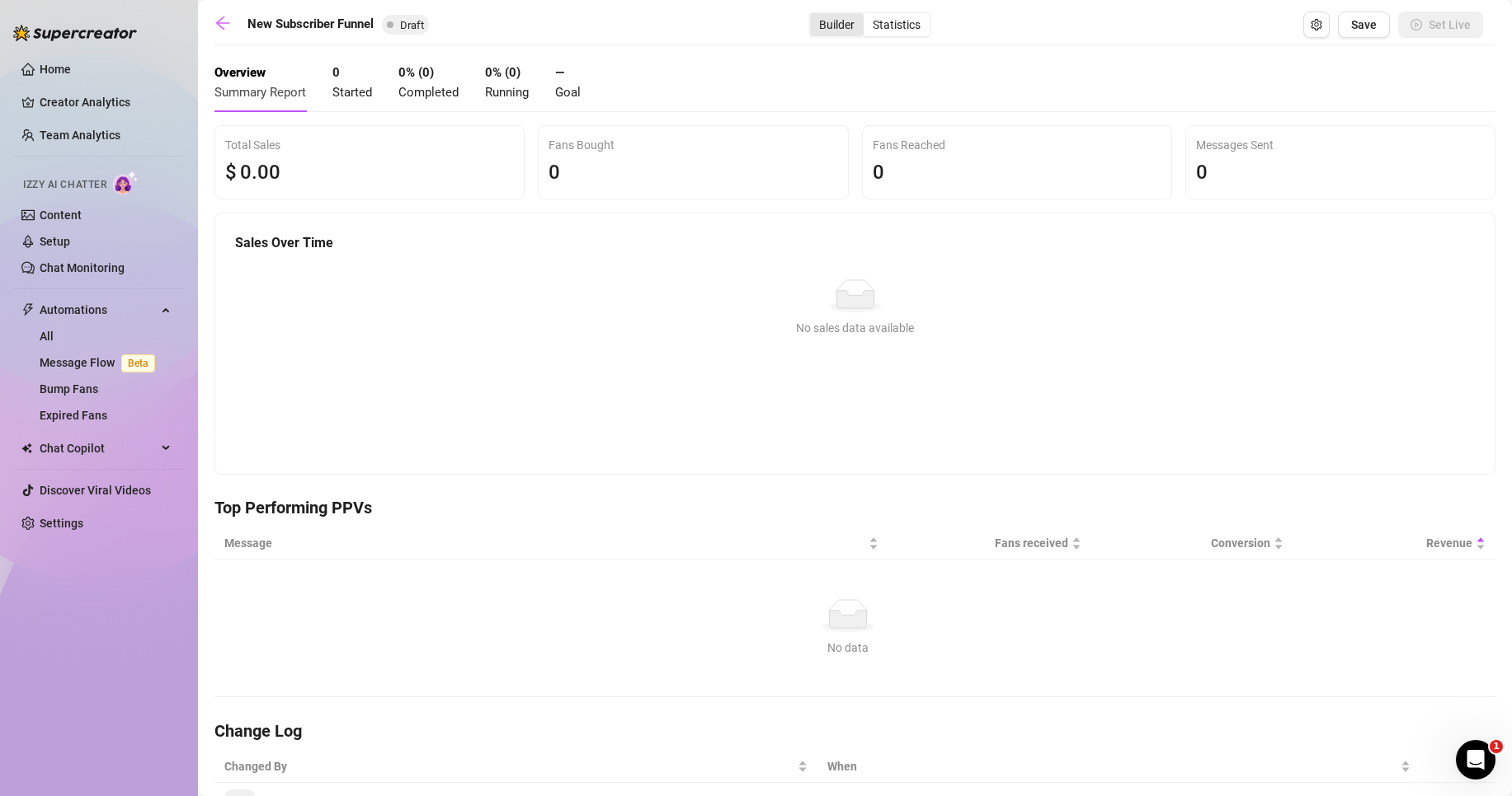
click at [831, 18] on div "Builder" at bounding box center [837, 24] width 54 height 23
click at [814, 16] on input "Builder" at bounding box center [814, 16] width 0 height 0
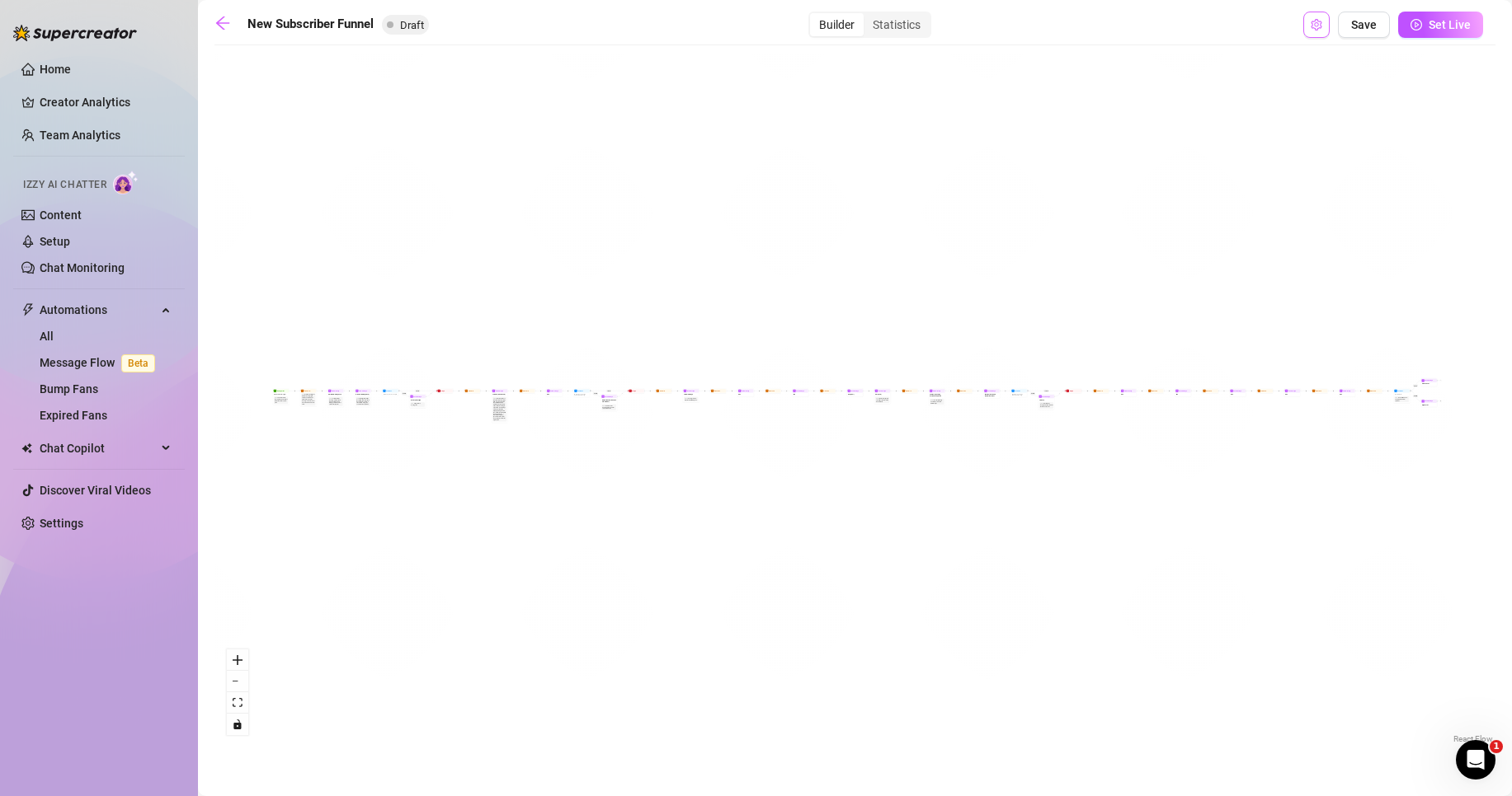
click at [1316, 22] on icon "setting" at bounding box center [1316, 25] width 12 height 12
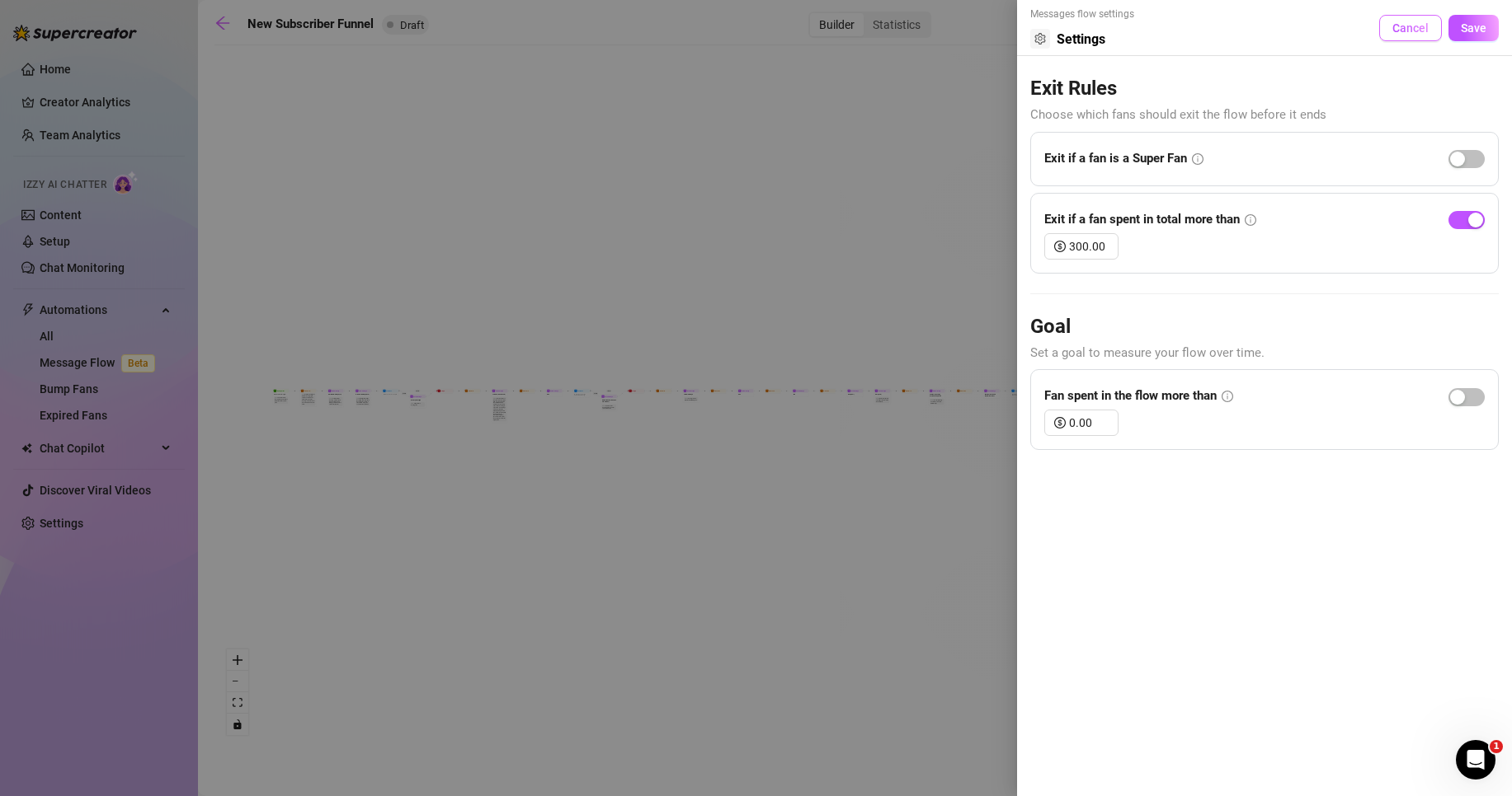
click at [1395, 31] on span "Cancel" at bounding box center [1410, 27] width 36 height 13
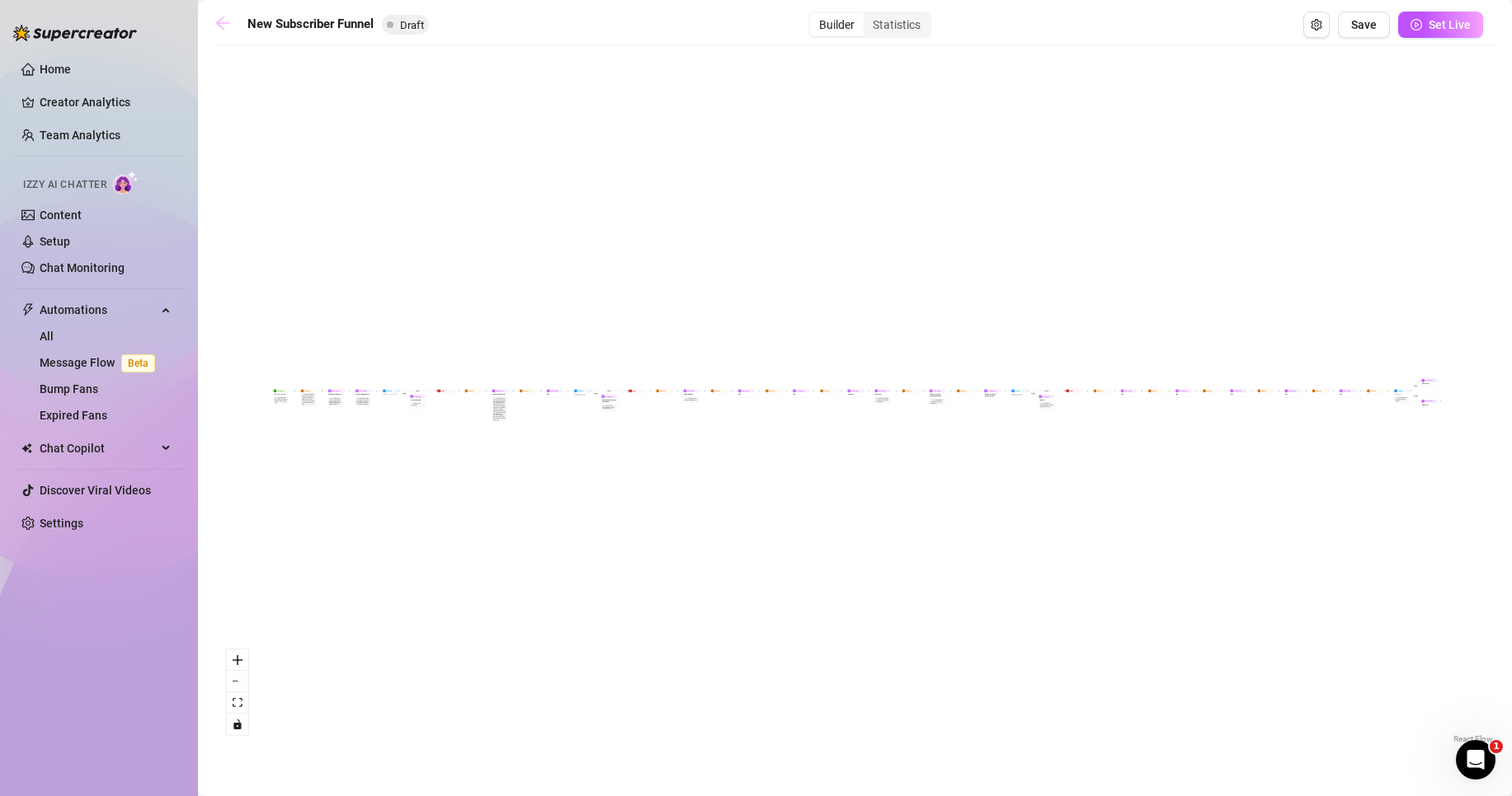
click at [220, 21] on icon "arrow-left" at bounding box center [223, 23] width 13 height 13
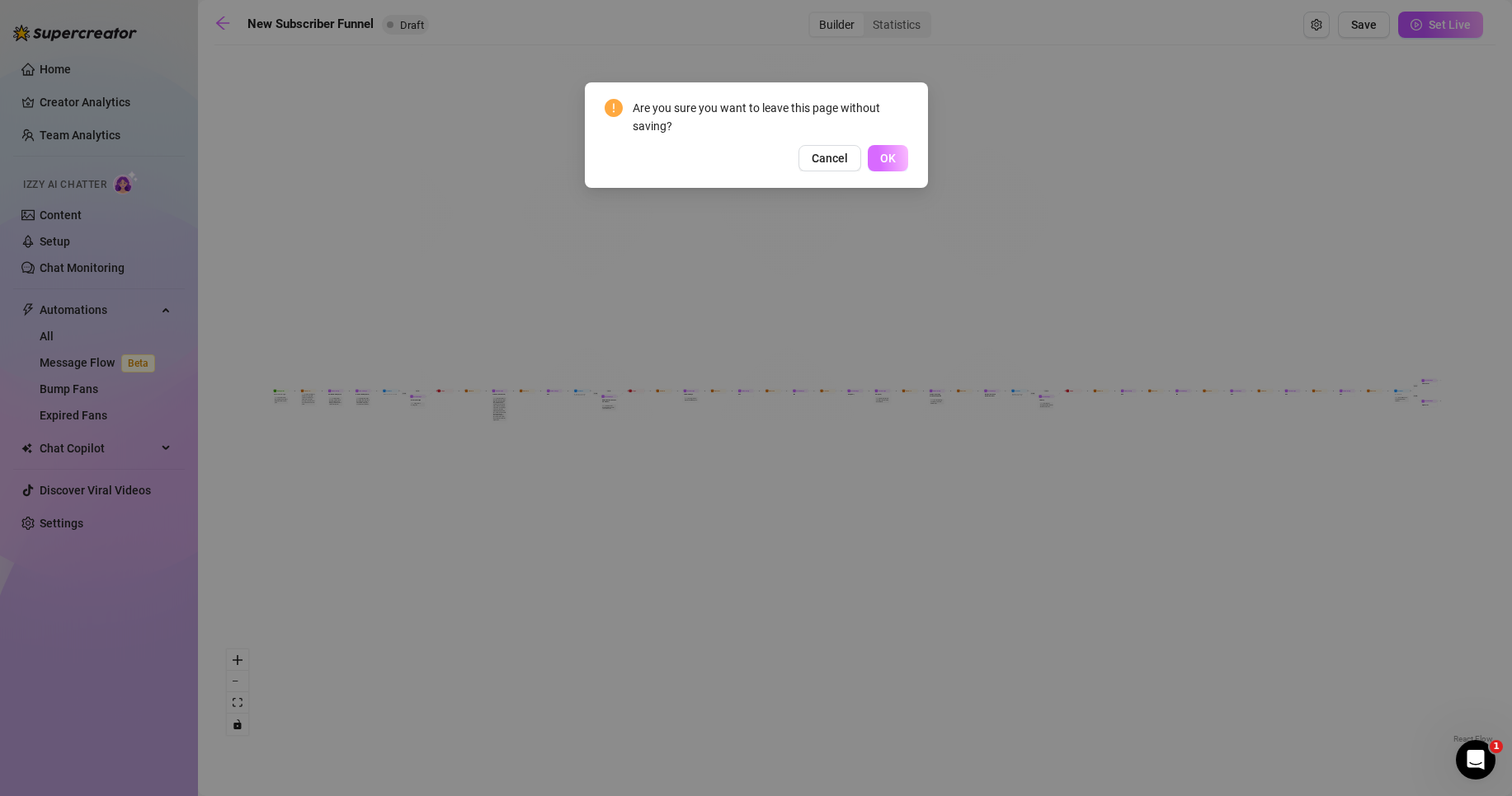
click at [889, 160] on span "OK" at bounding box center [888, 158] width 16 height 13
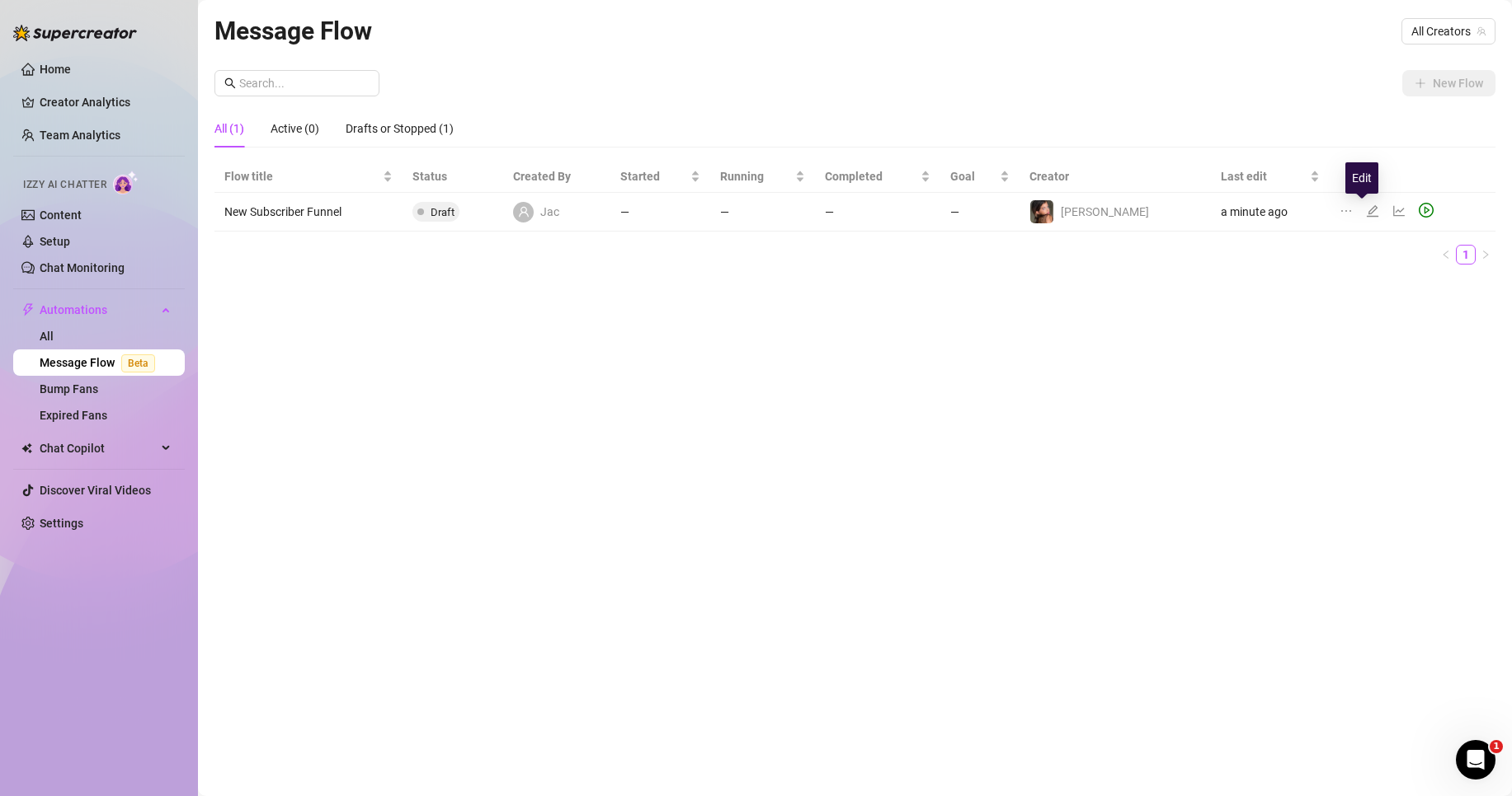
click at [1367, 212] on icon "edit" at bounding box center [1373, 211] width 12 height 12
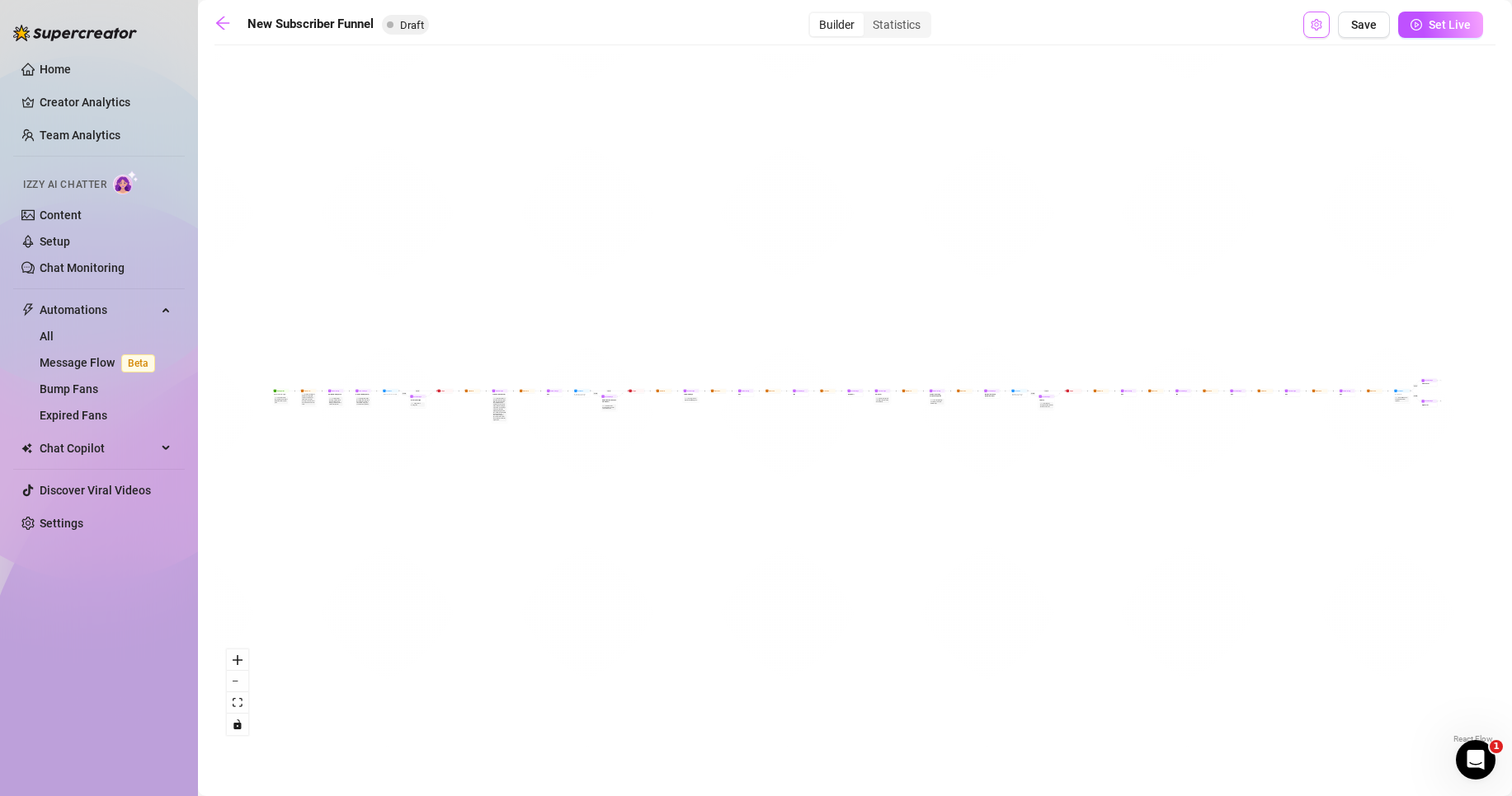
click at [1316, 29] on icon "setting" at bounding box center [1316, 25] width 12 height 12
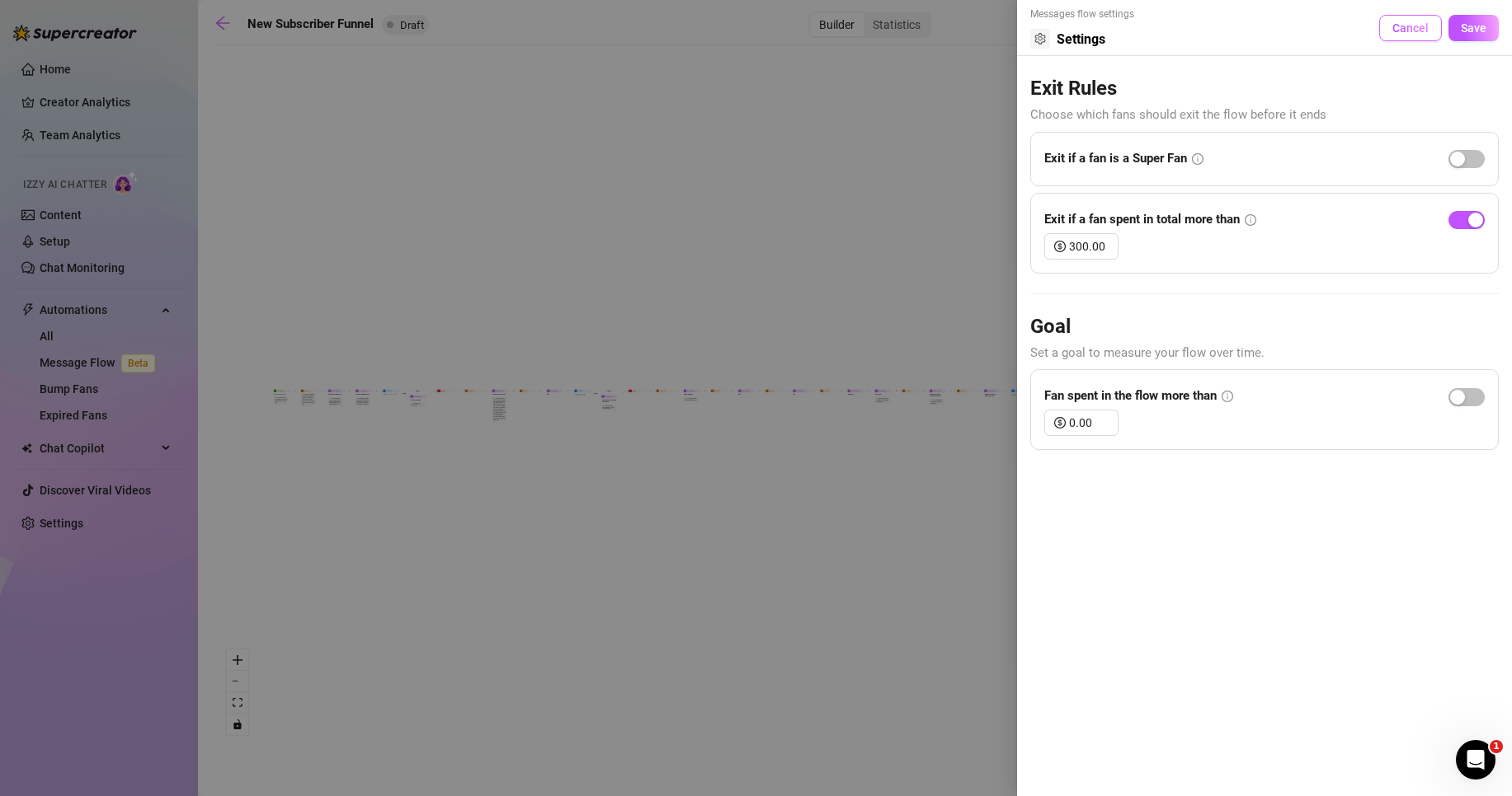
click at [1404, 27] on span "Cancel" at bounding box center [1410, 27] width 36 height 13
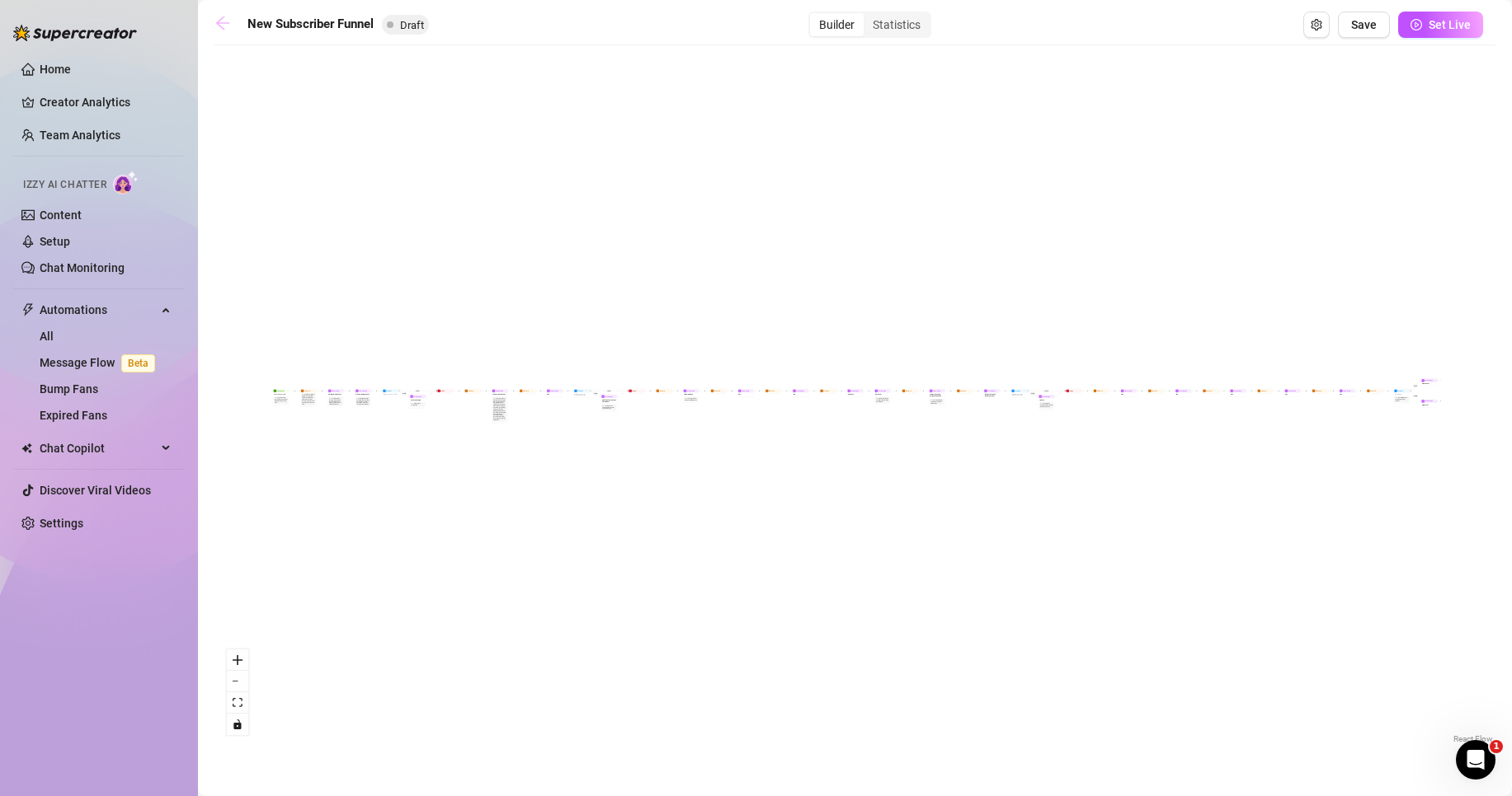
click at [220, 22] on icon "arrow-left" at bounding box center [223, 23] width 13 height 13
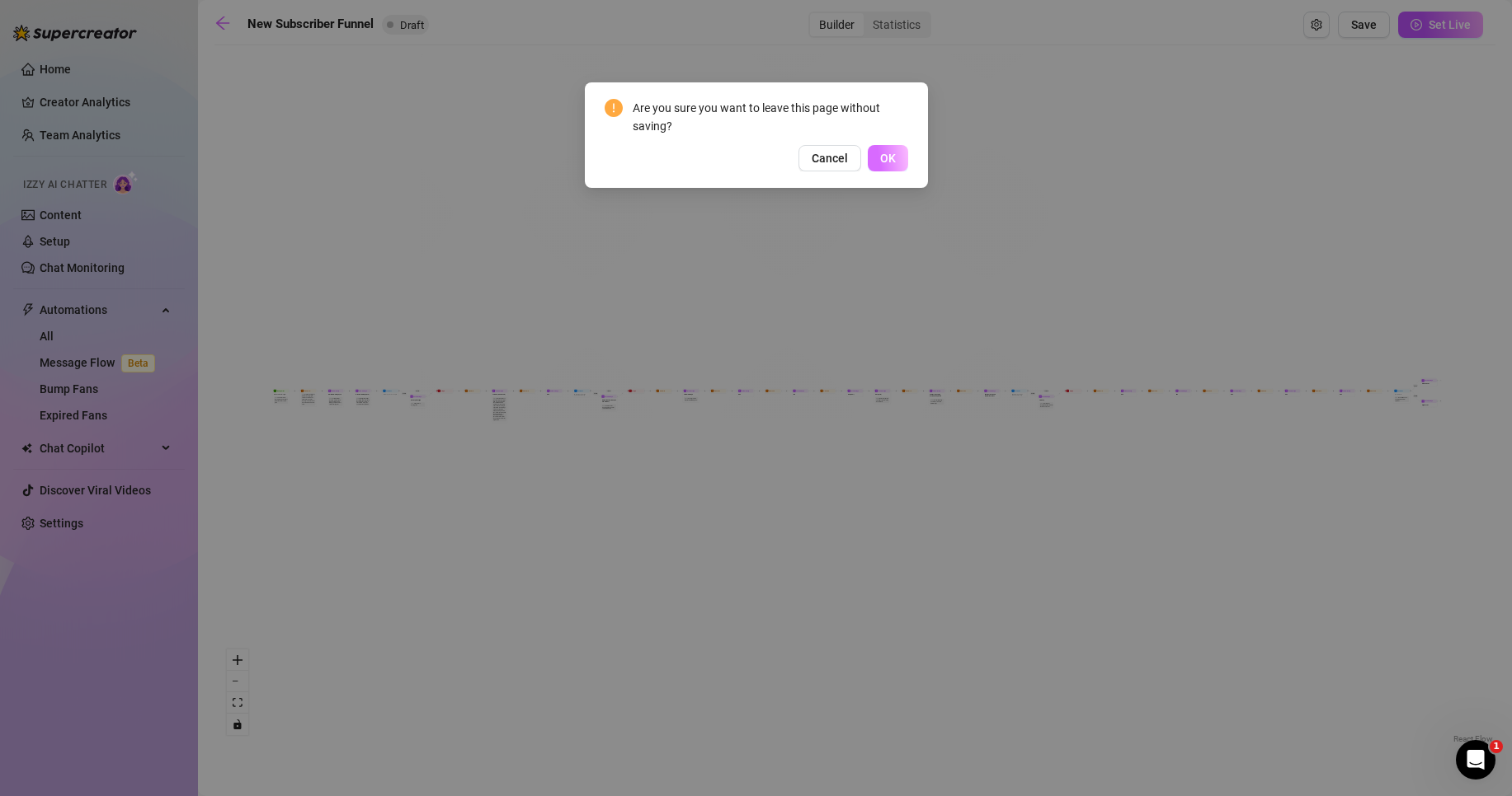
click at [890, 157] on span "OK" at bounding box center [888, 158] width 16 height 13
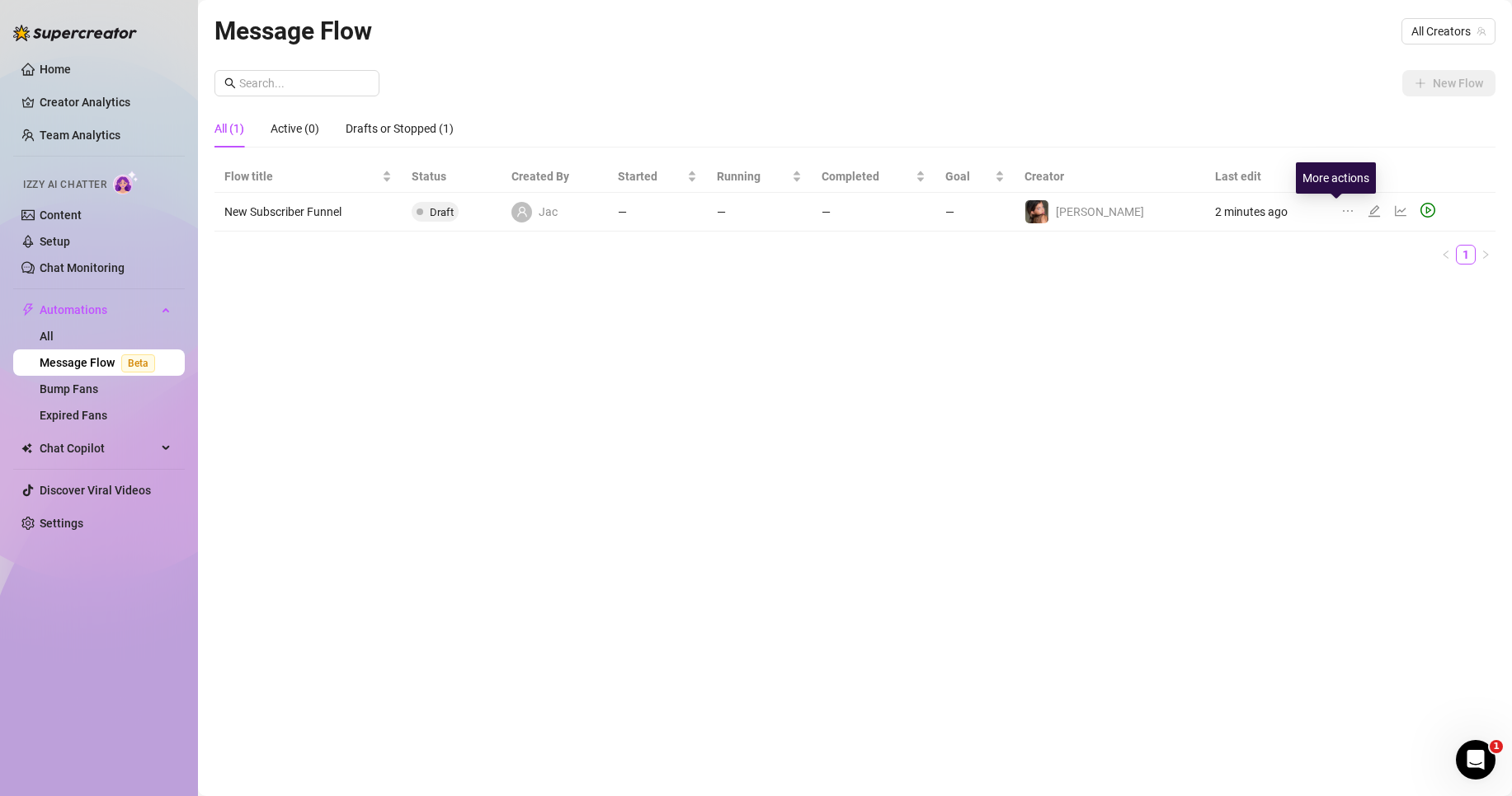
click at [1341, 212] on icon "ellipsis" at bounding box center [1347, 210] width 13 height 13
click at [1368, 287] on span "Delete" at bounding box center [1424, 289] width 126 height 18
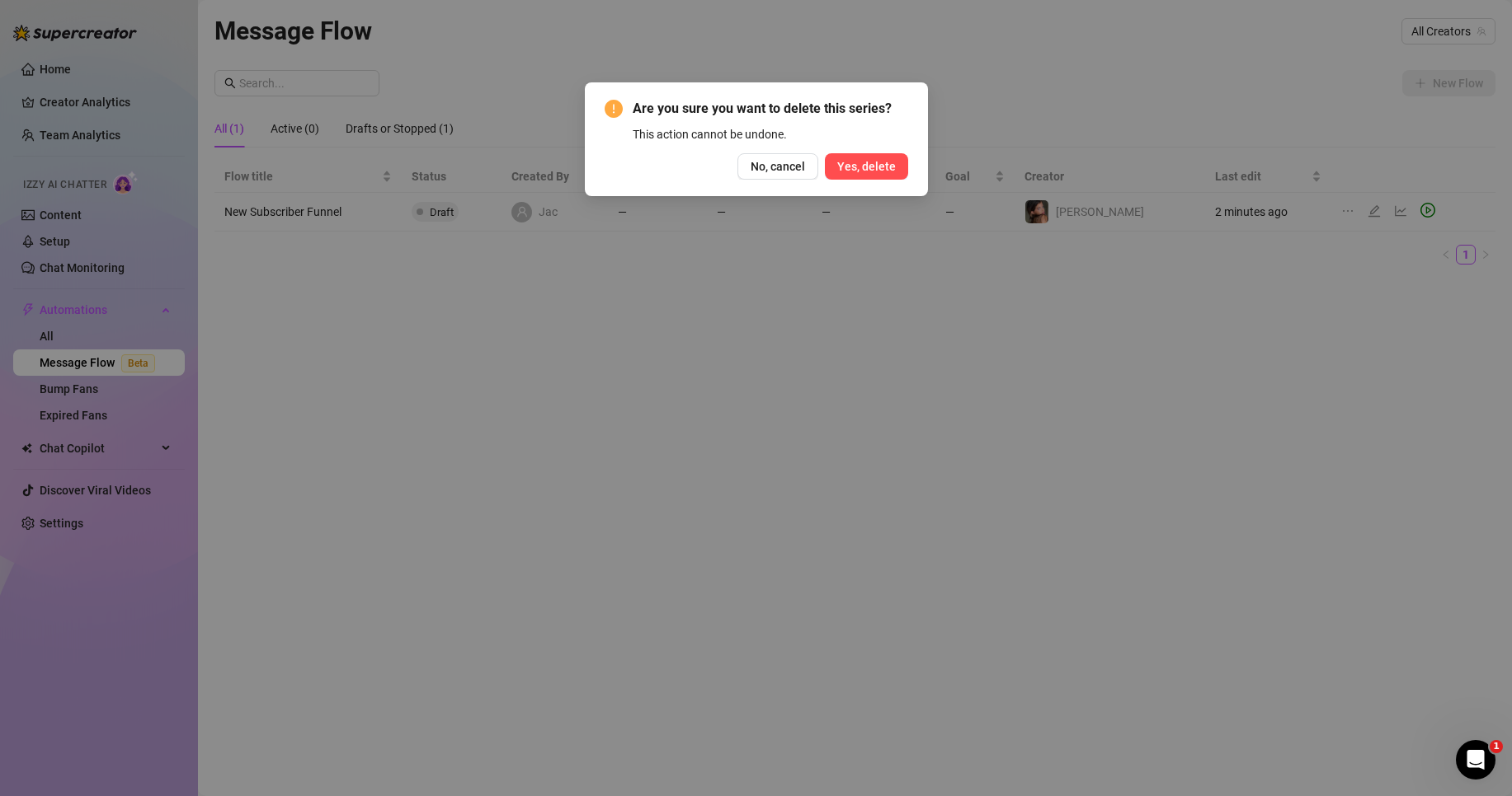
click at [860, 158] on button "Yes, delete" at bounding box center [865, 167] width 83 height 26
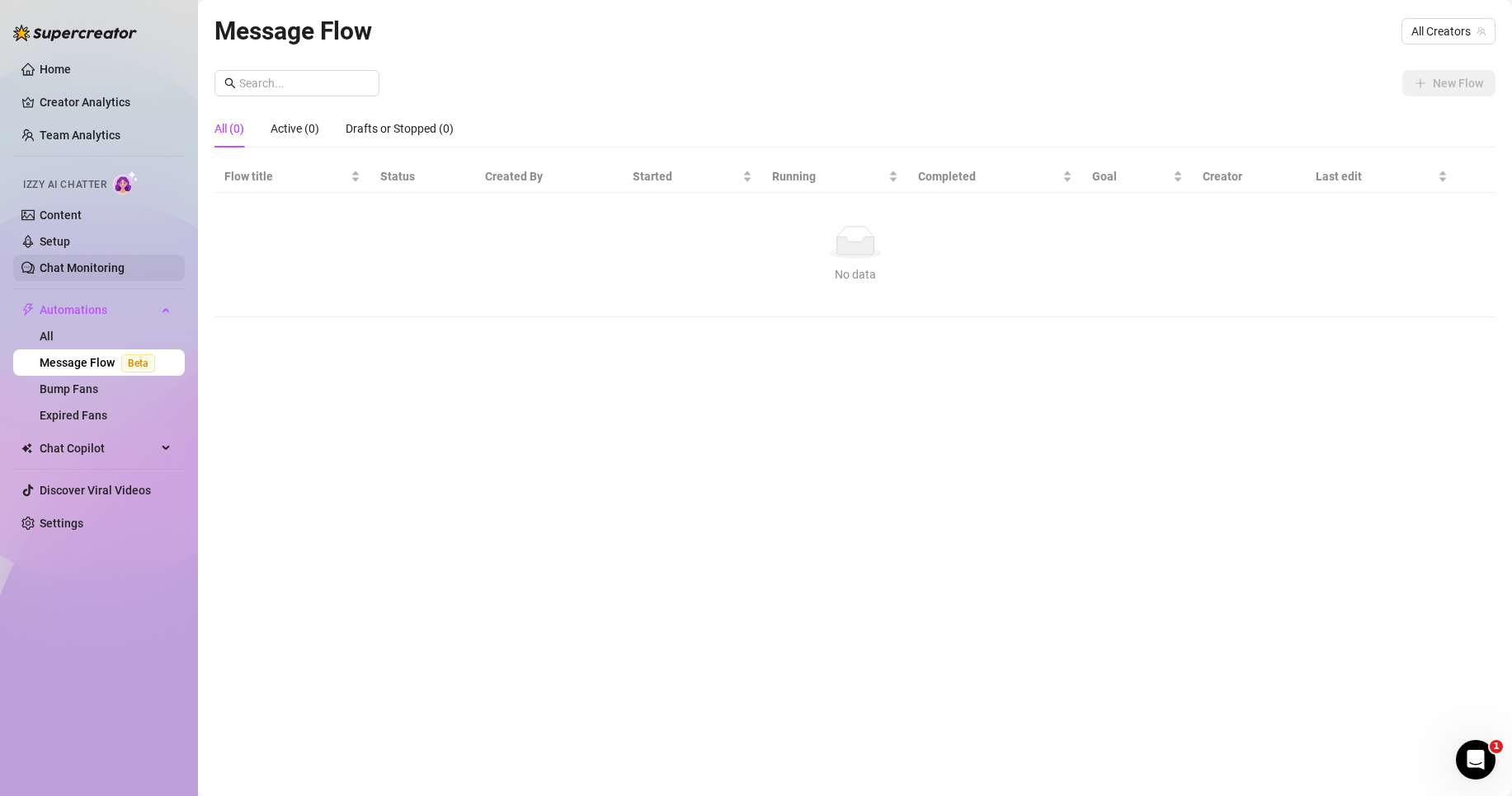
click at [88, 263] on link "Chat Monitoring" at bounding box center [82, 267] width 85 height 13
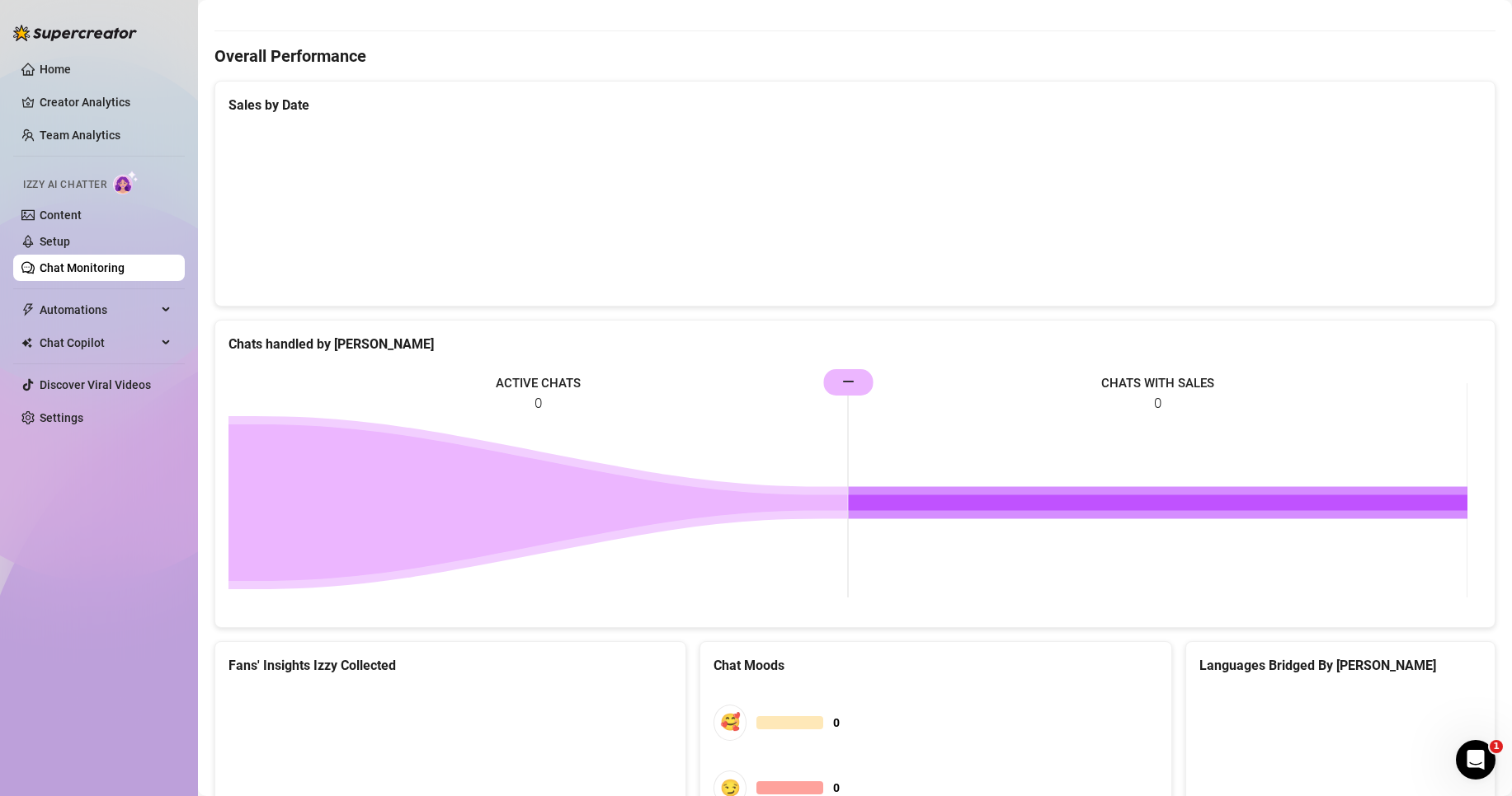
scroll to position [440, 0]
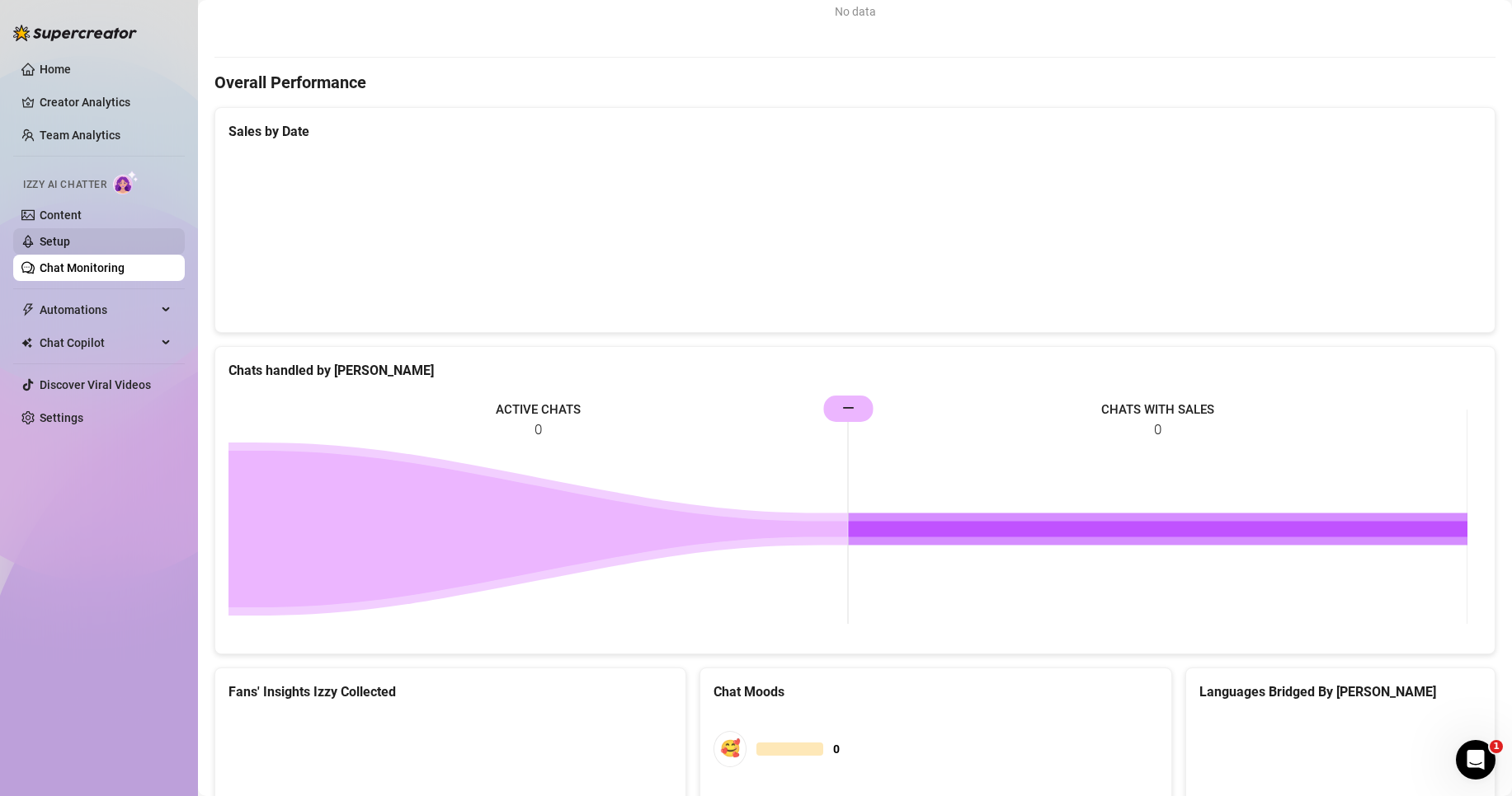
click at [52, 235] on link "Setup" at bounding box center [55, 241] width 31 height 13
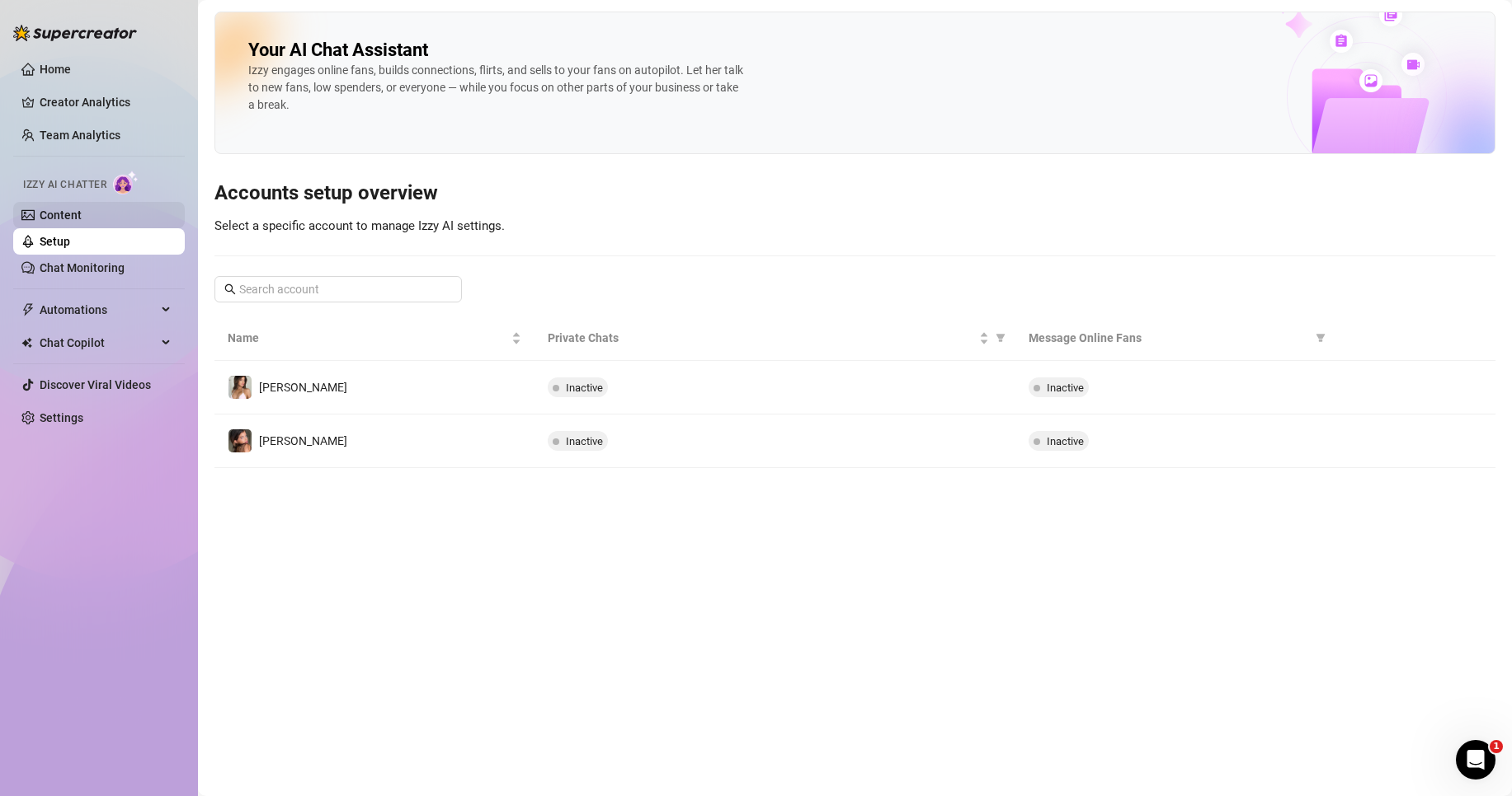
click at [51, 212] on link "Content" at bounding box center [61, 214] width 42 height 13
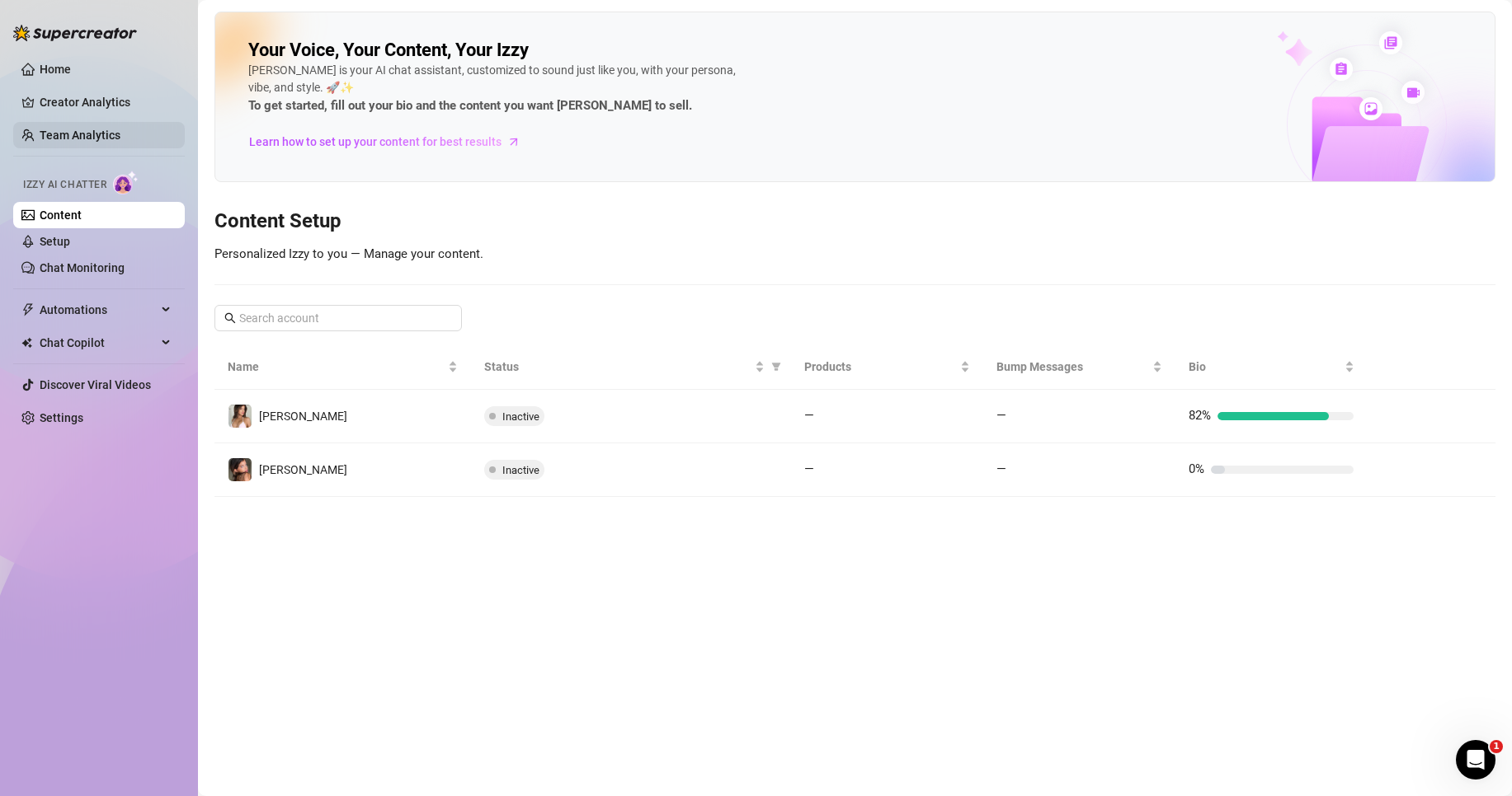
click at [78, 139] on link "Team Analytics" at bounding box center [80, 135] width 81 height 13
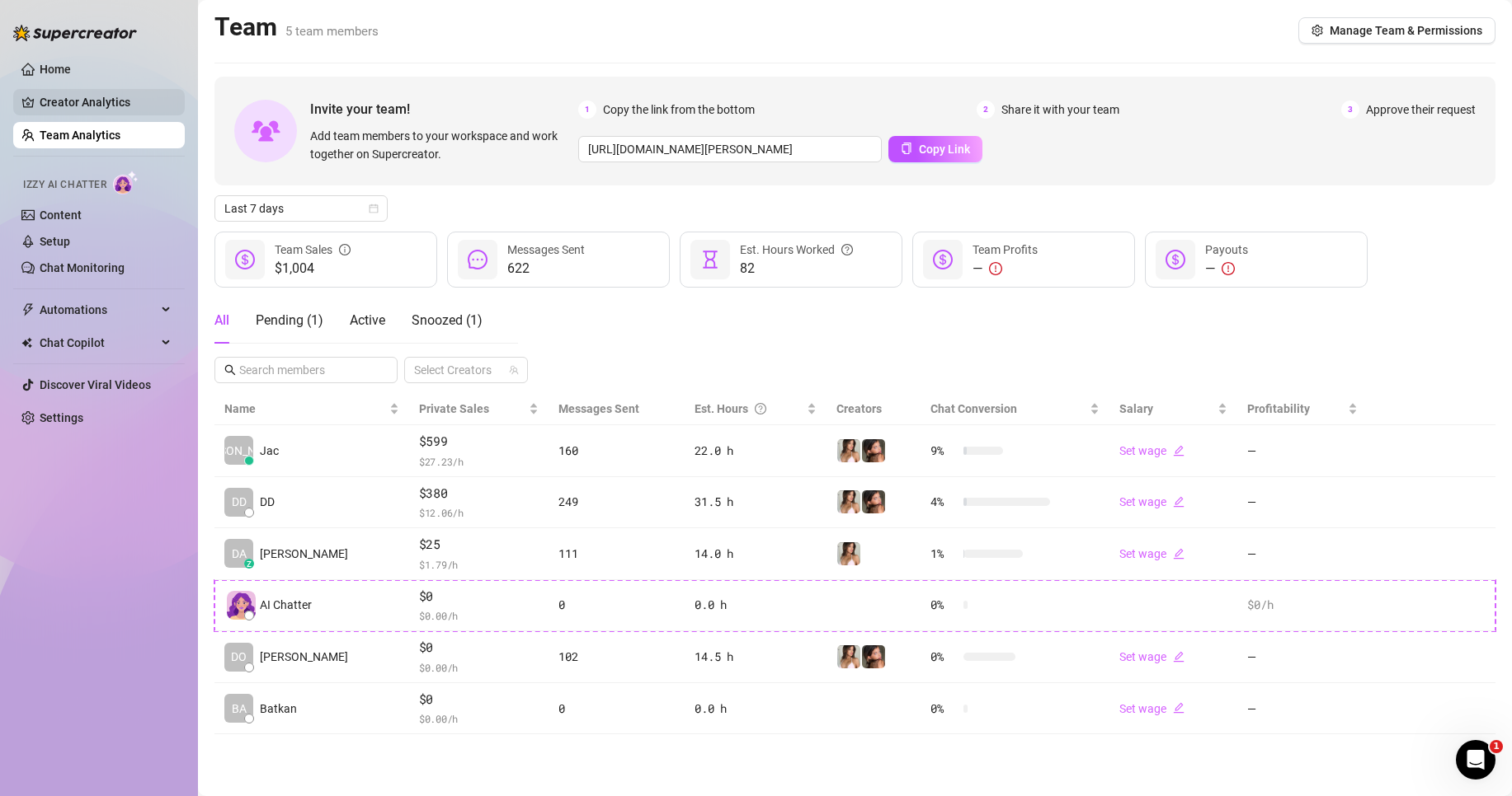
click at [97, 102] on link "Creator Analytics" at bounding box center [106, 102] width 132 height 26
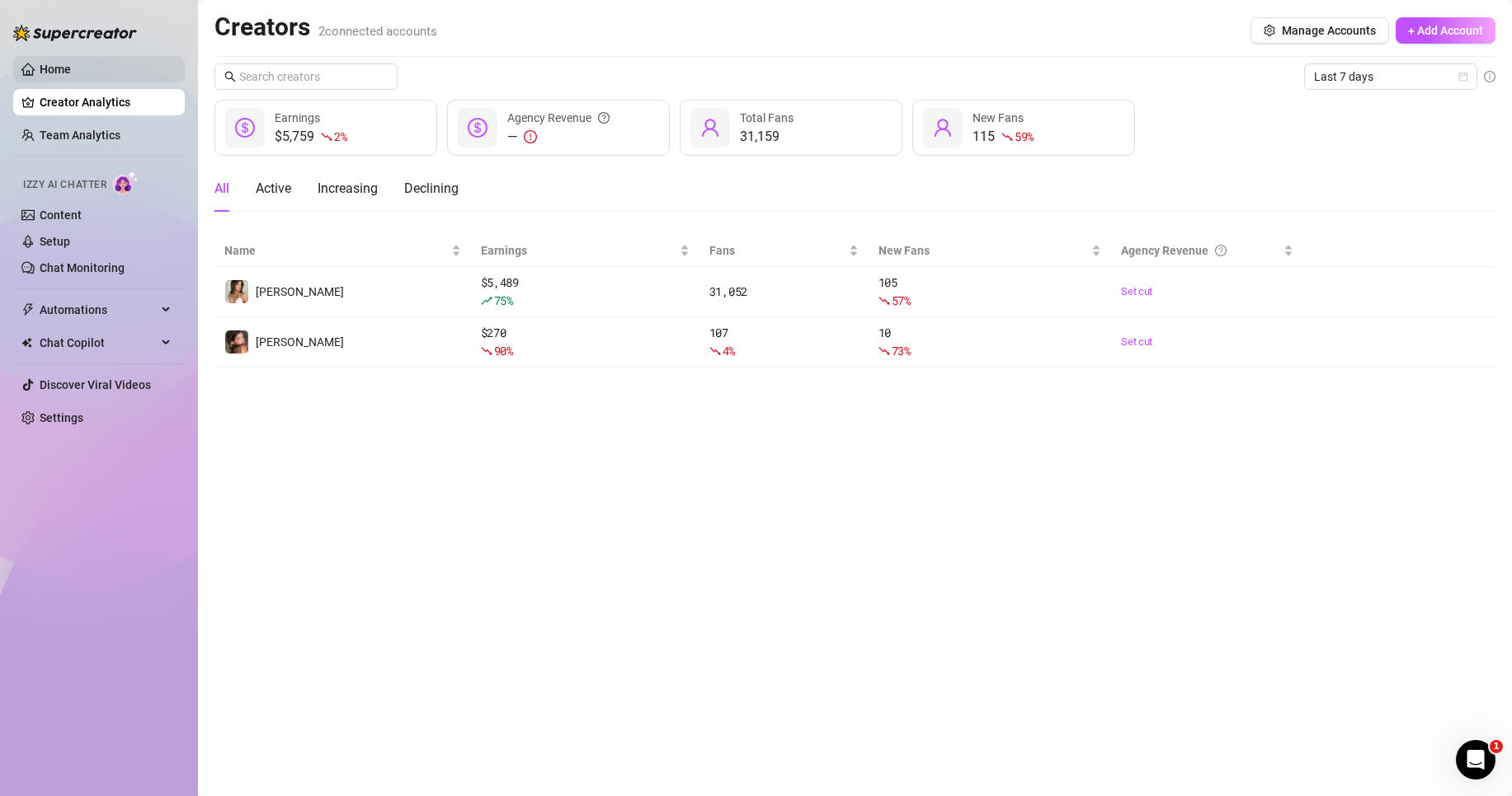
click at [55, 66] on link "Home" at bounding box center [55, 69] width 31 height 13
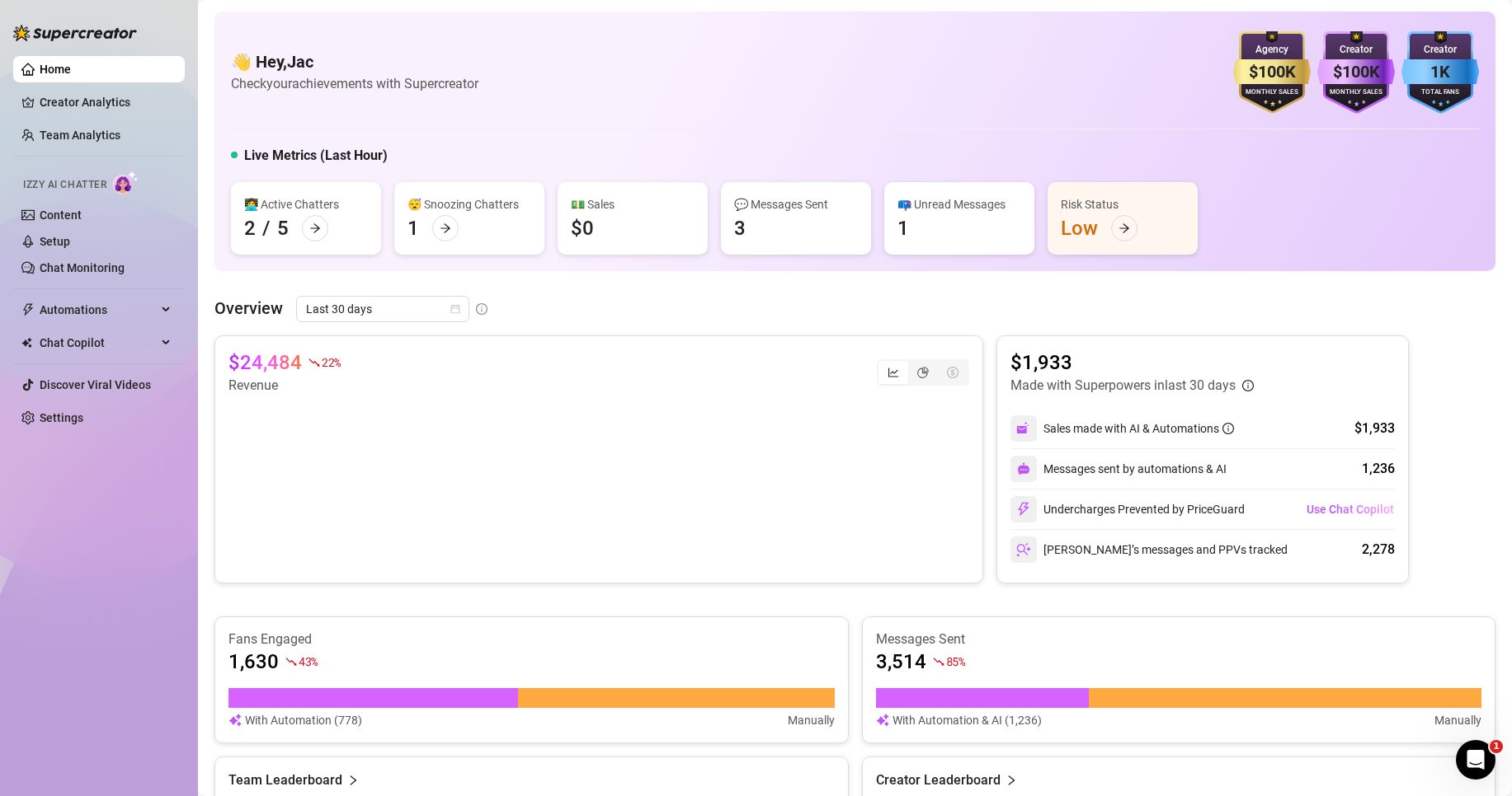
click at [807, 93] on div "👋 Hey, Jac Check your achievements with Supercreator $100K Agency Monthly Sales…" at bounding box center [854, 72] width 1248 height 83
